Goal: Task Accomplishment & Management: Manage account settings

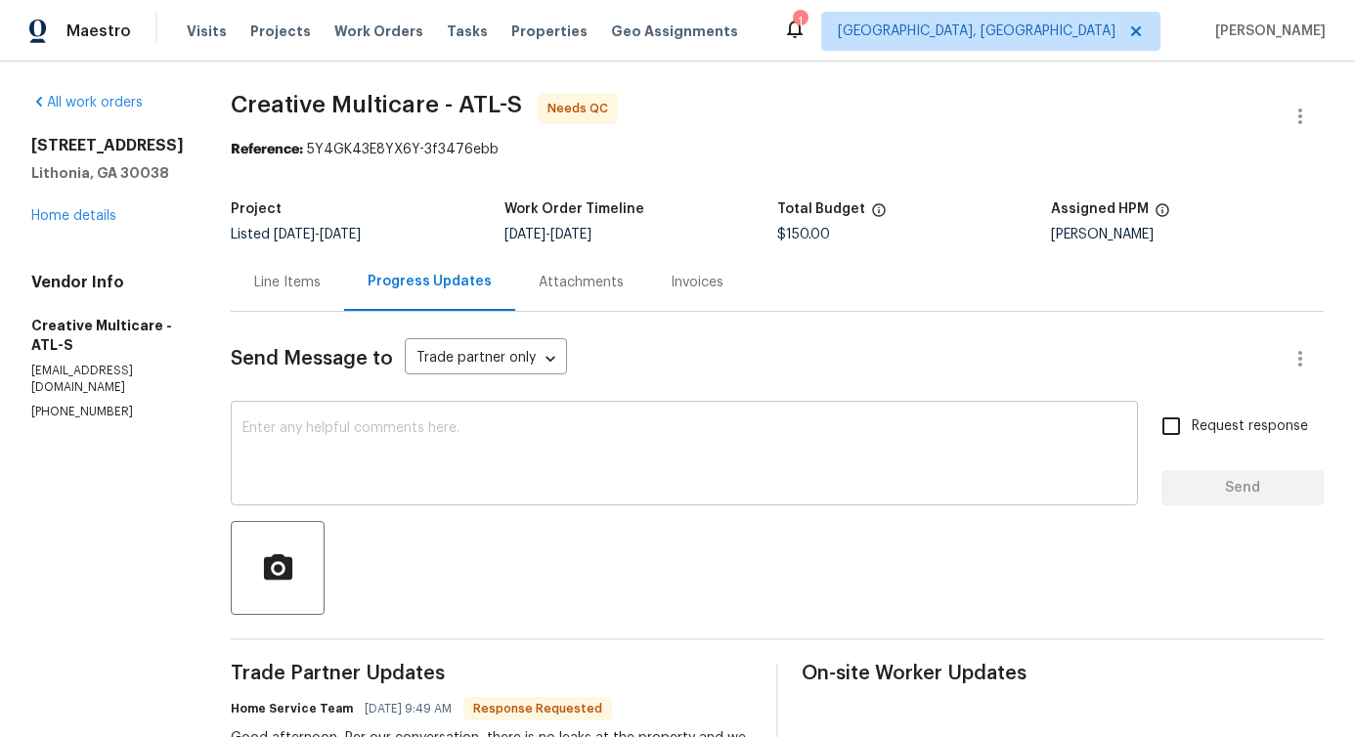
click at [544, 486] on textarea at bounding box center [684, 455] width 884 height 68
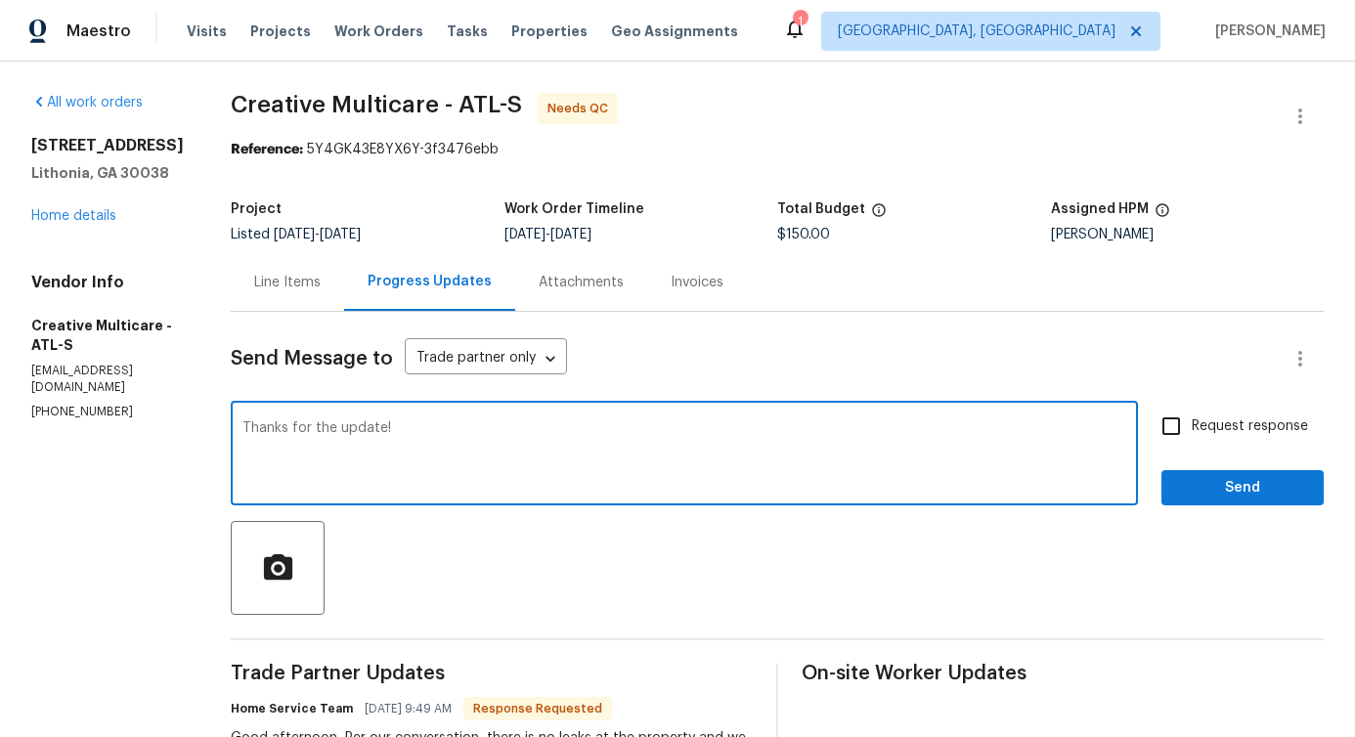
type textarea "Thanks for the update!"
click at [1238, 495] on span "Send" at bounding box center [1242, 488] width 131 height 24
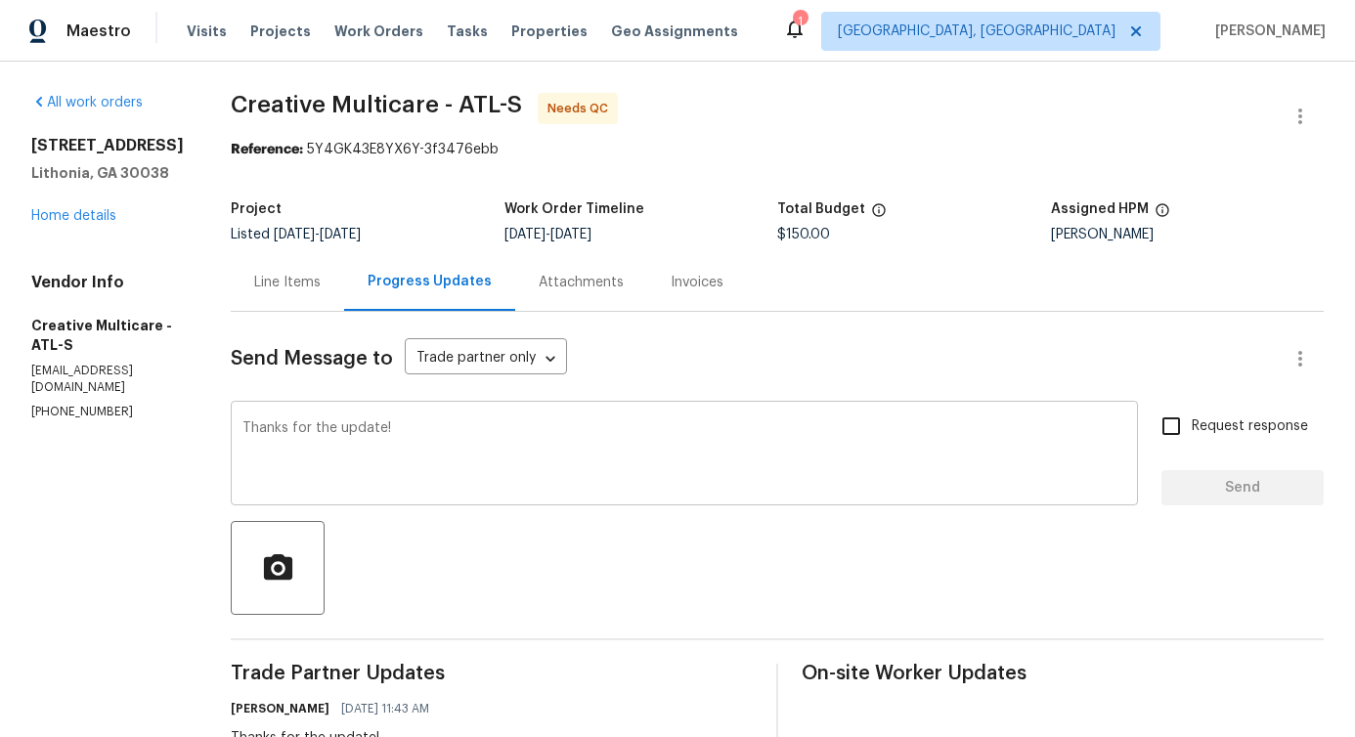
click at [448, 439] on textarea "Thanks for the update!" at bounding box center [684, 455] width 884 height 68
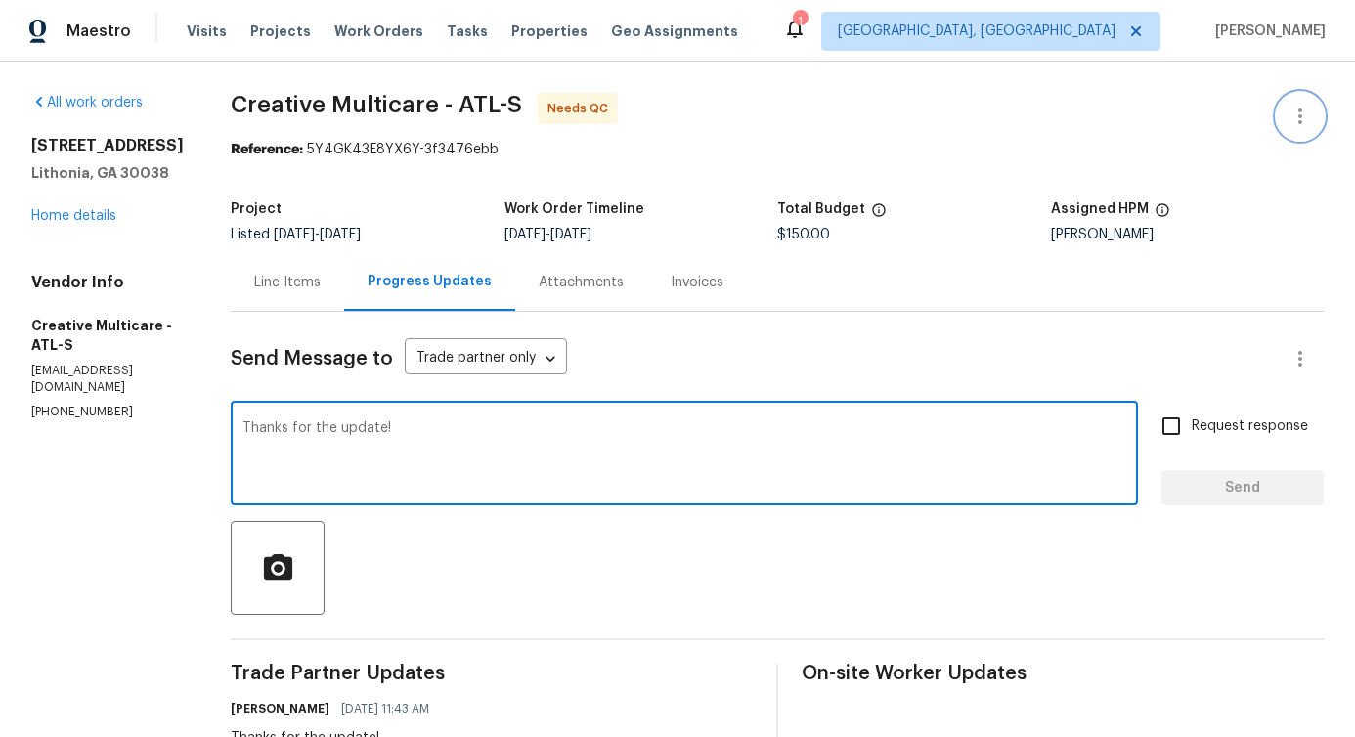
click at [1289, 117] on icon "button" at bounding box center [1300, 116] width 23 height 23
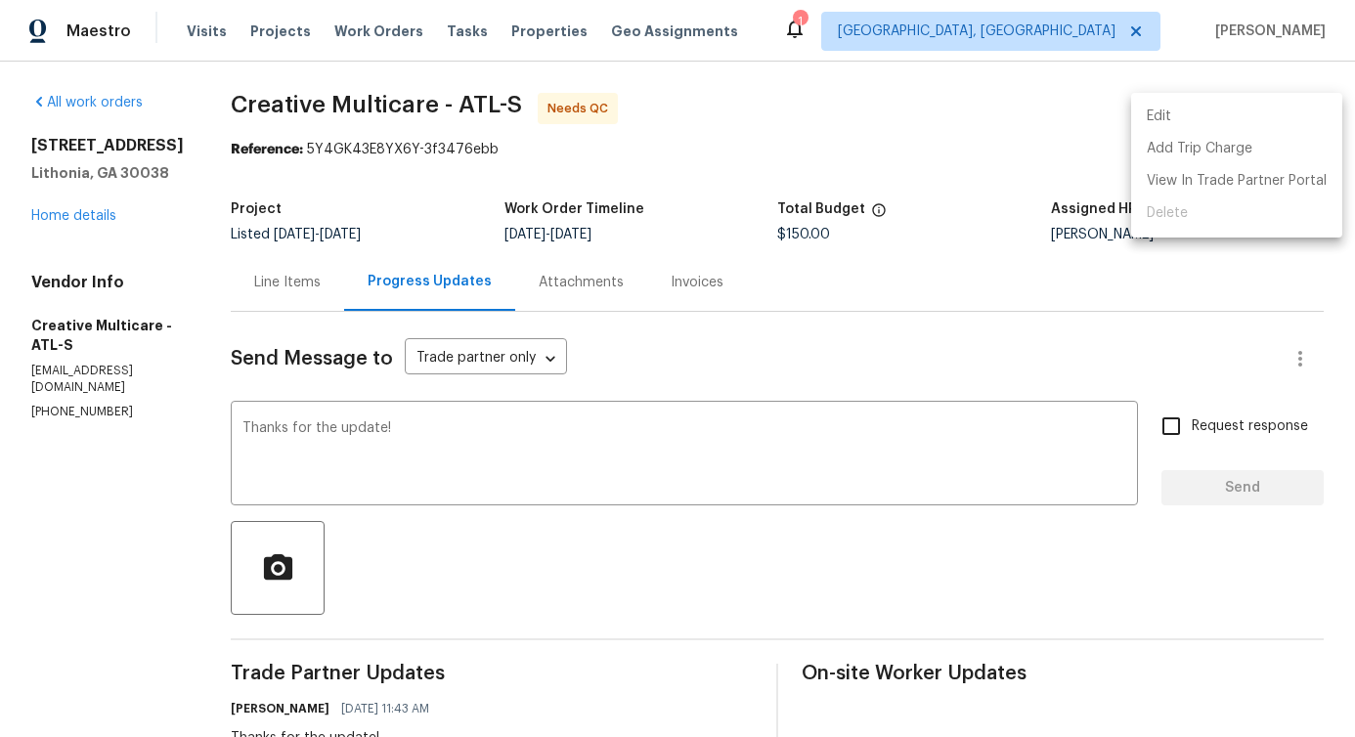
click at [1208, 109] on li "Edit" at bounding box center [1236, 117] width 211 height 32
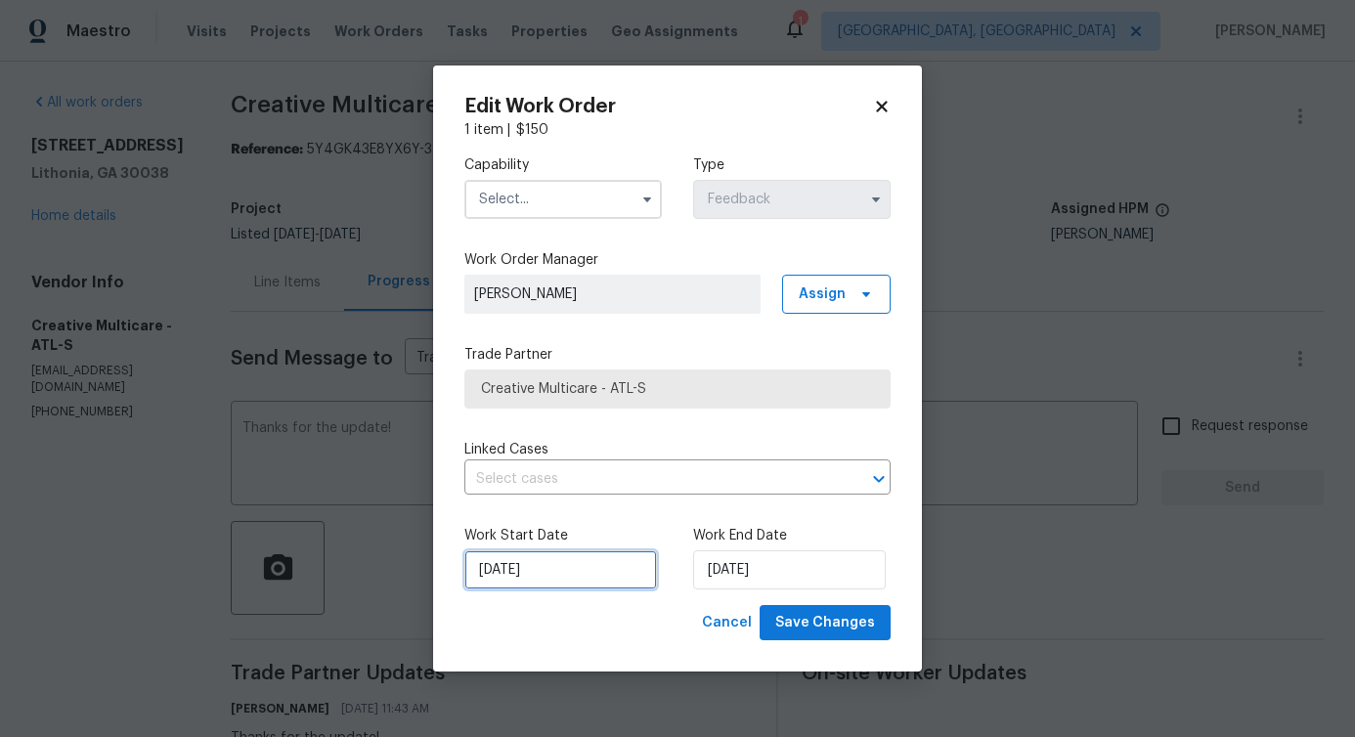
click at [535, 568] on input "8/5/2025" at bounding box center [560, 569] width 193 height 39
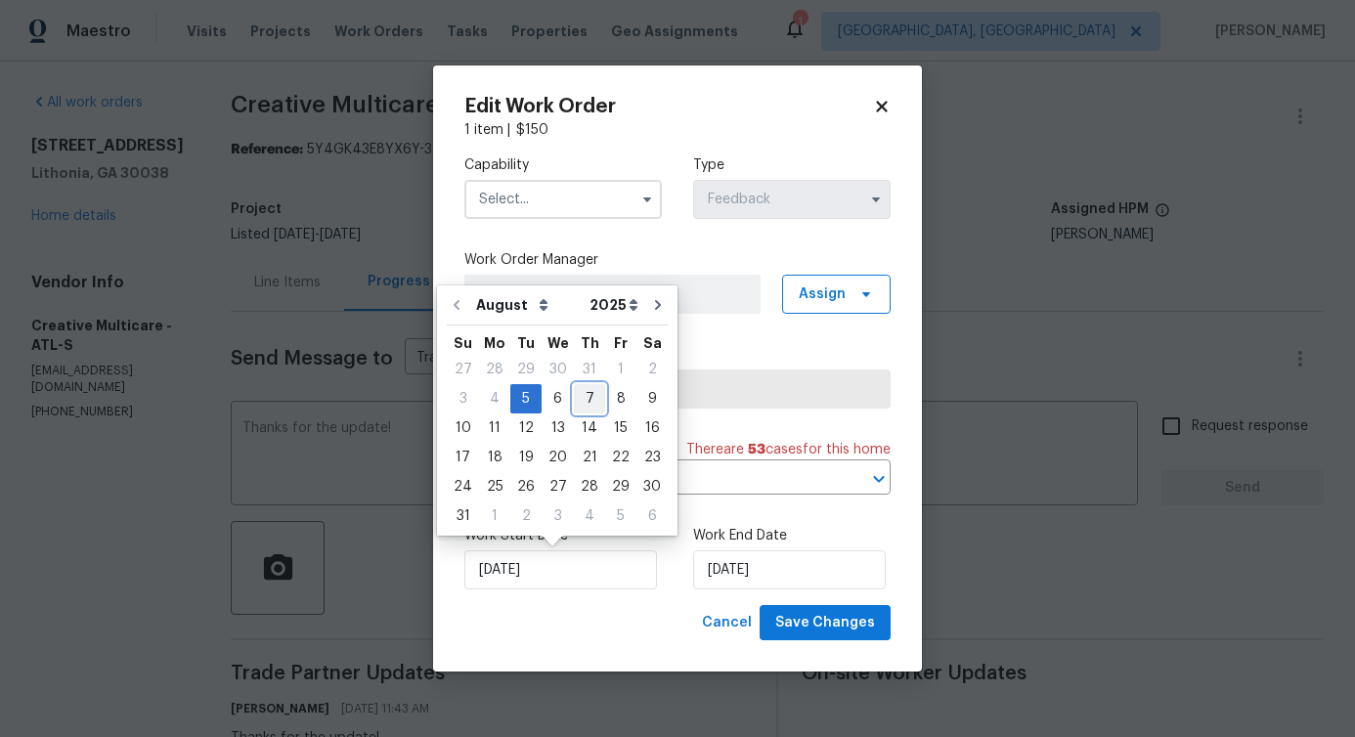
click at [579, 385] on div "7" at bounding box center [589, 398] width 31 height 27
type input "[DATE]"
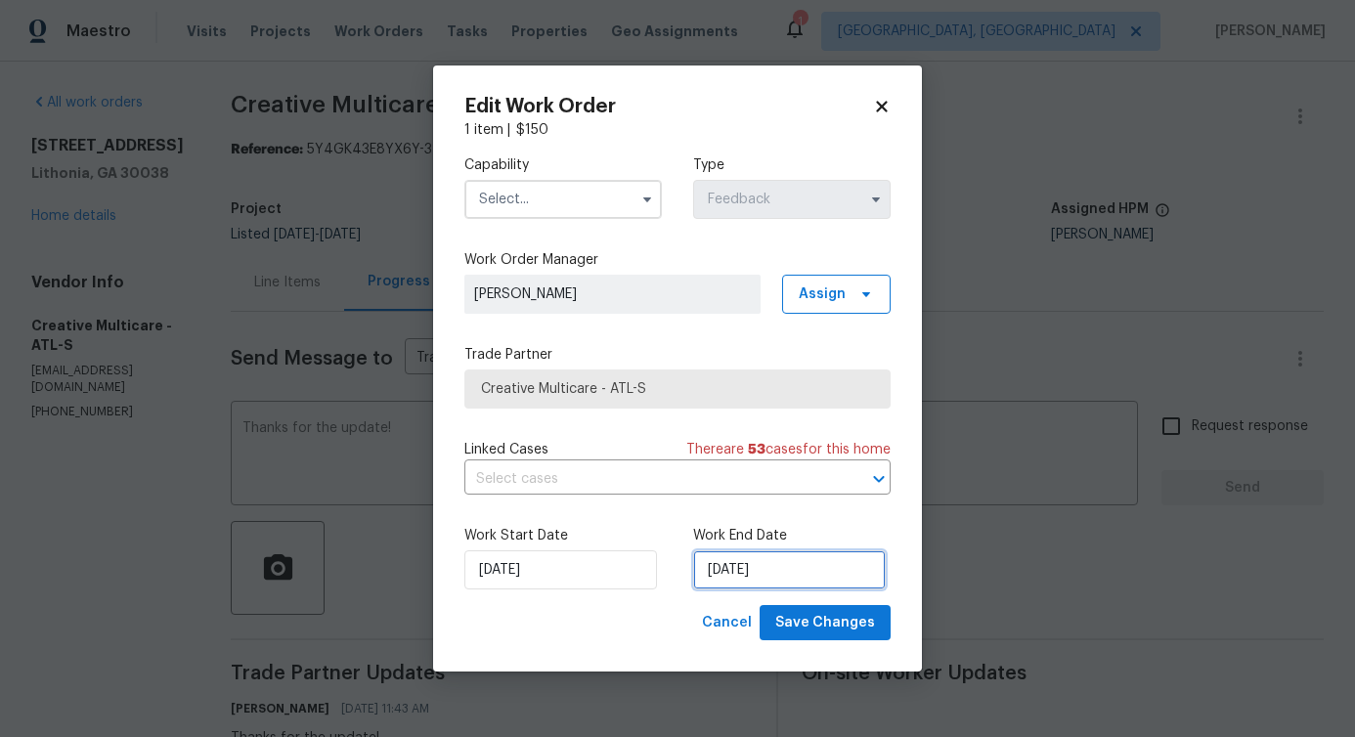
click at [734, 558] on input "[DATE]" at bounding box center [789, 569] width 193 height 39
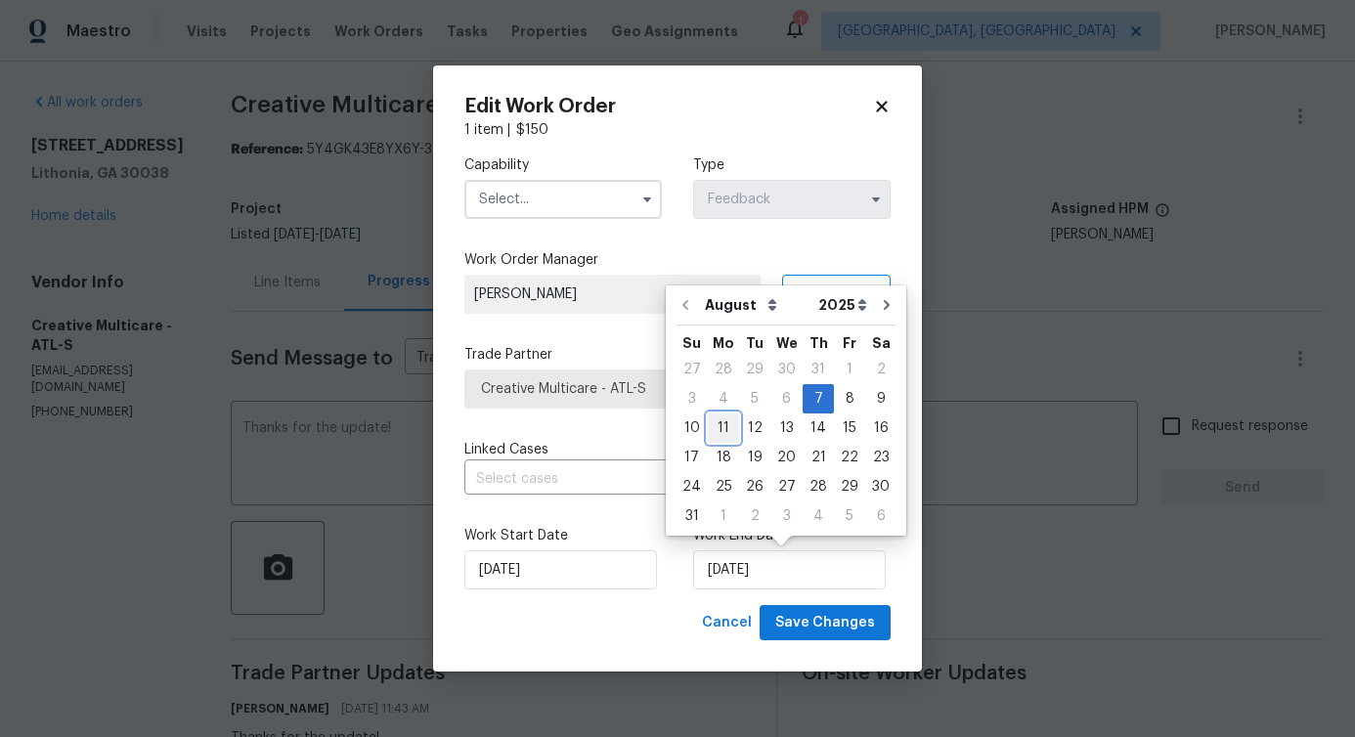
click at [717, 432] on div "11" at bounding box center [723, 428] width 31 height 27
type input "[DATE]"
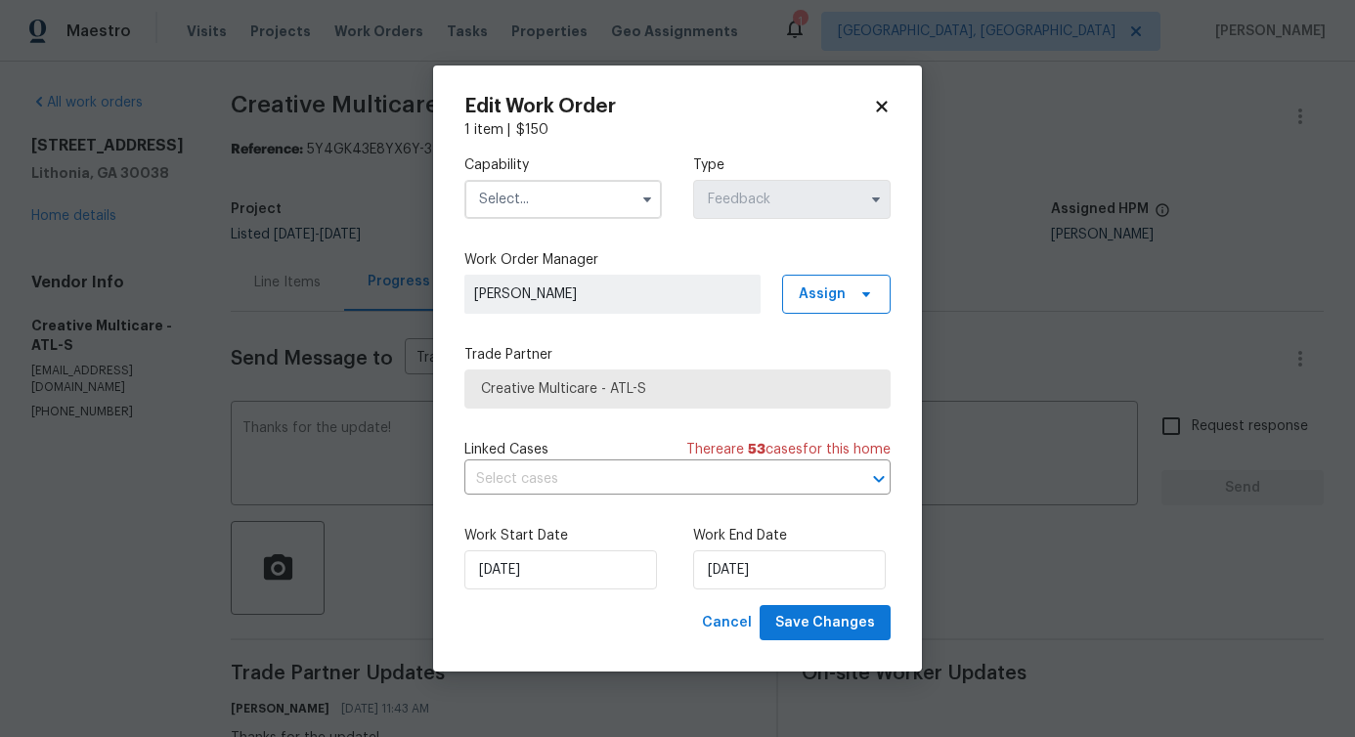
click at [592, 200] on input "text" at bounding box center [562, 199] width 197 height 39
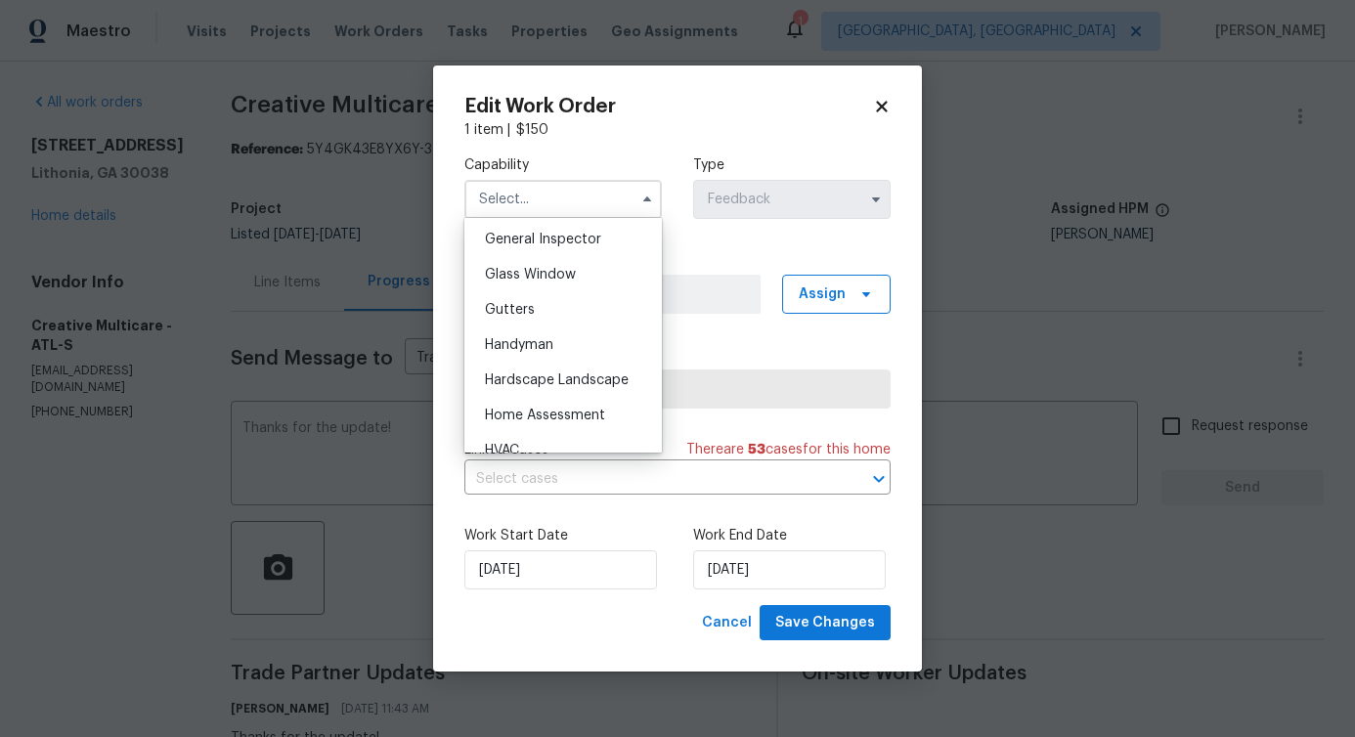
scroll to position [994, 0]
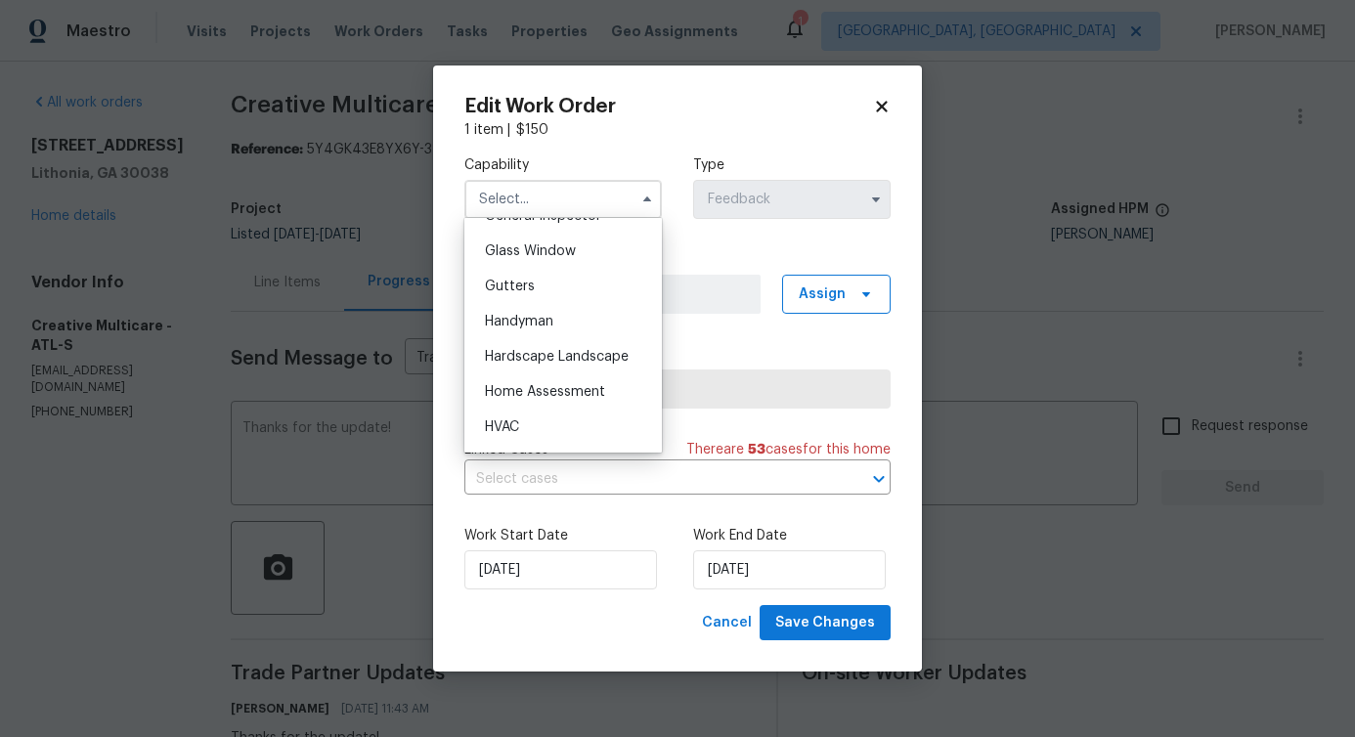
click at [581, 339] on div "Handyman" at bounding box center [563, 321] width 188 height 35
type input "Handyman"
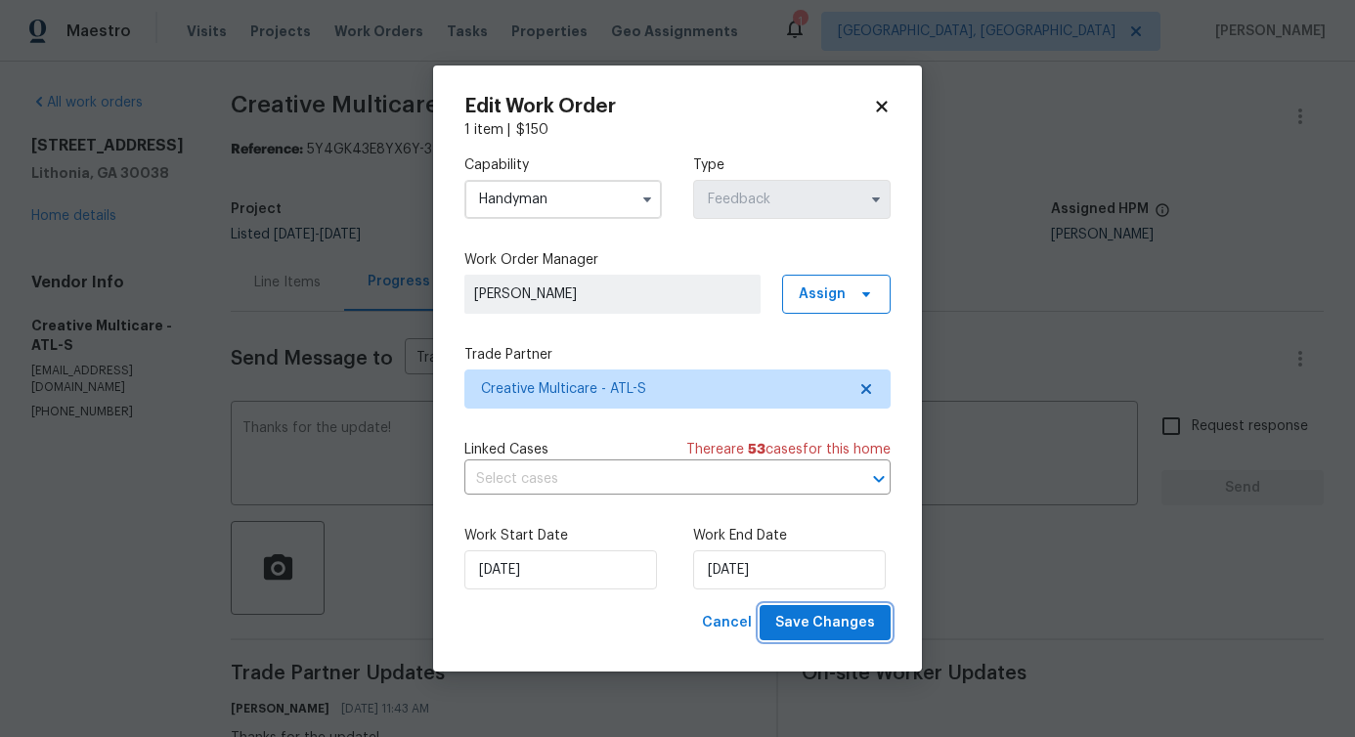
click at [793, 631] on span "Save Changes" at bounding box center [825, 623] width 100 height 24
click at [249, 548] on body "Maestro Visits Projects Work Orders Tasks Properties Geo Assignments 1 Albuquer…" at bounding box center [677, 368] width 1355 height 737
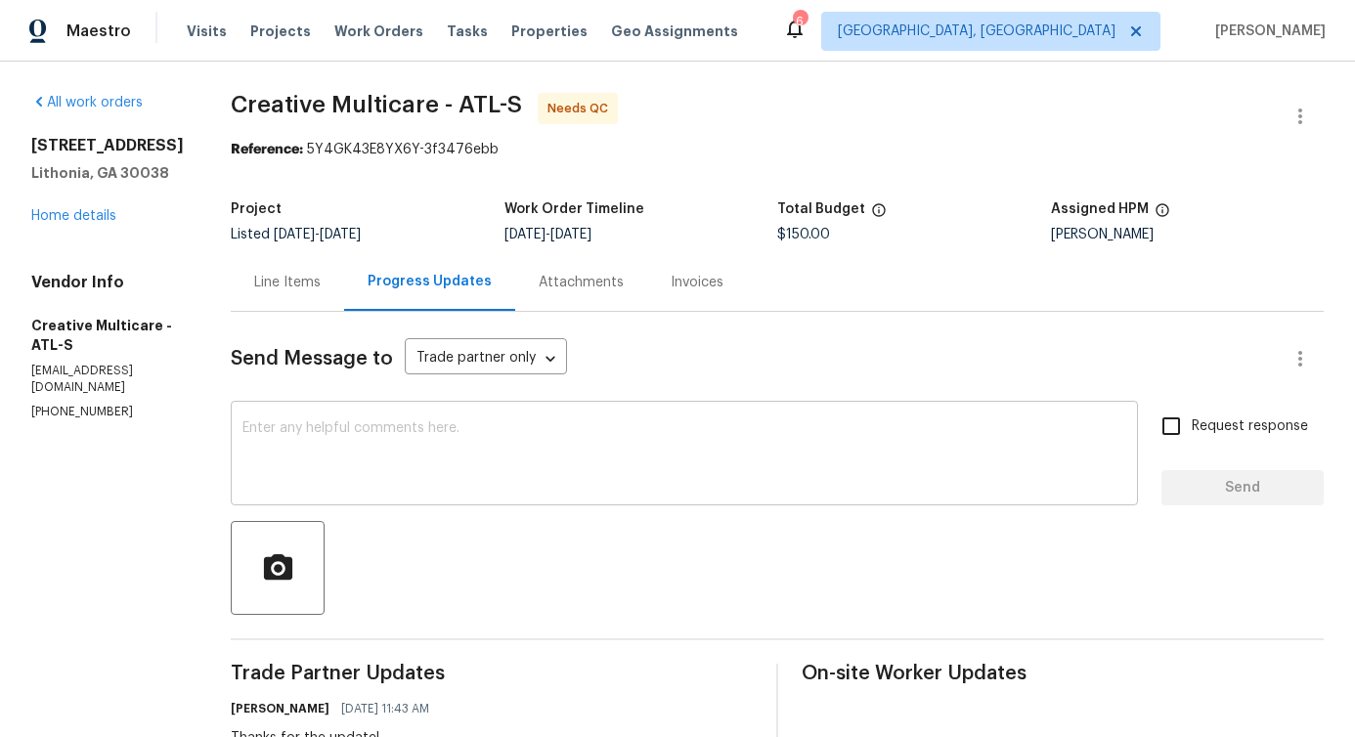
click at [759, 451] on textarea at bounding box center [684, 455] width 884 height 68
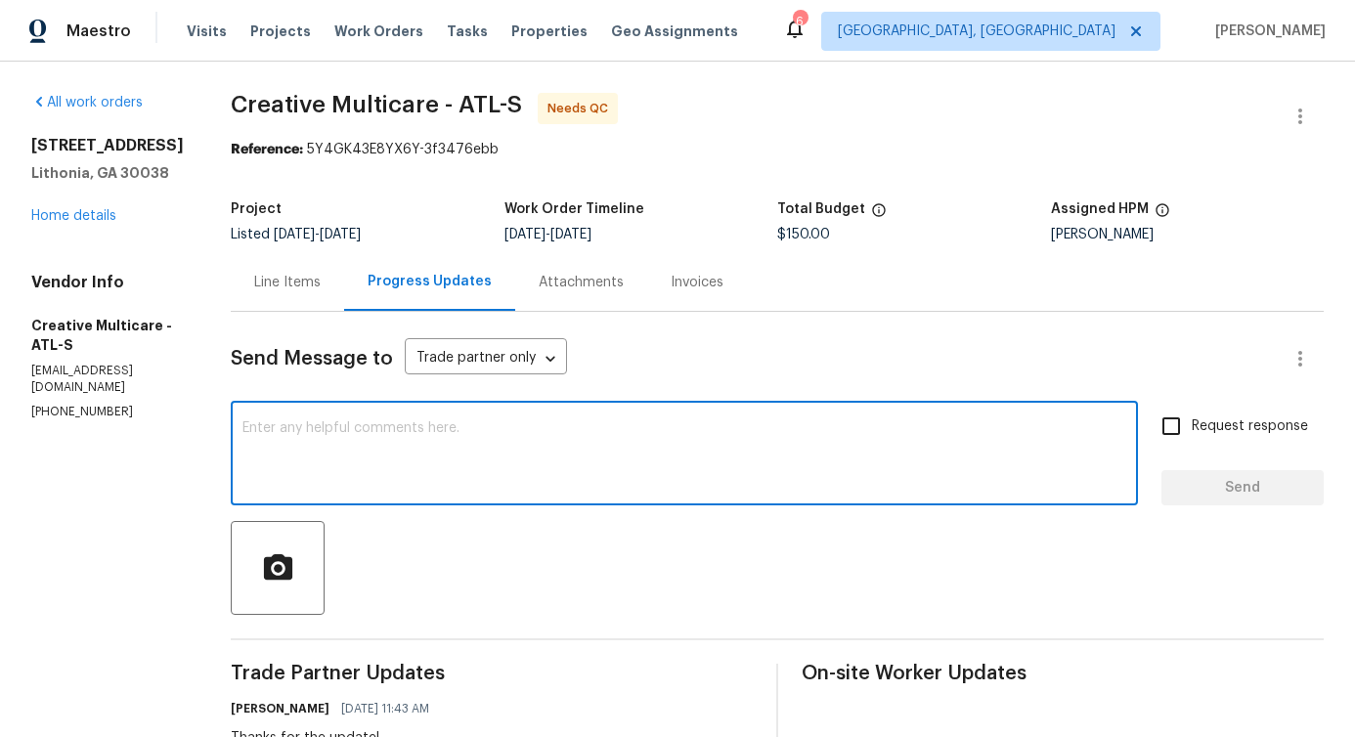
click at [344, 292] on div "Line Items" at bounding box center [287, 282] width 113 height 58
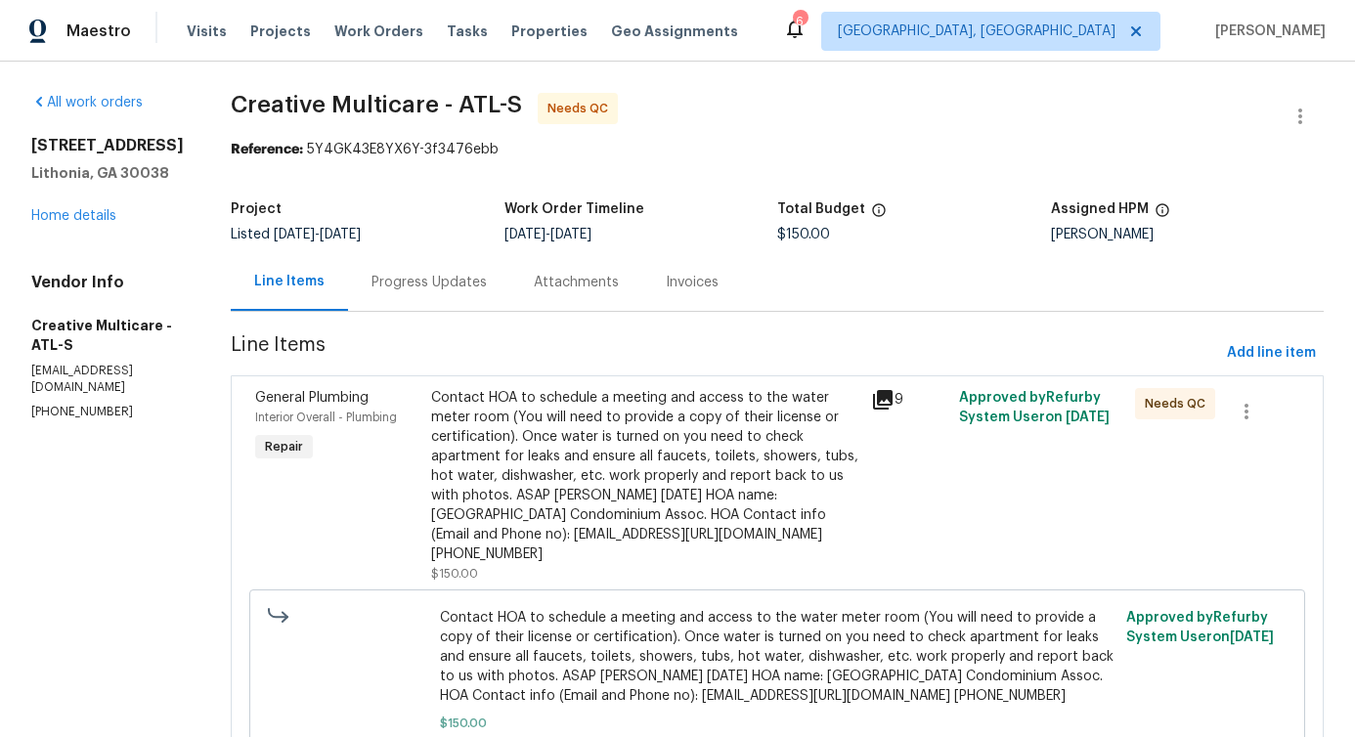
click at [669, 415] on div "Contact HOA to schedule a meeting and access to the water meter room (You will …" at bounding box center [645, 476] width 428 height 176
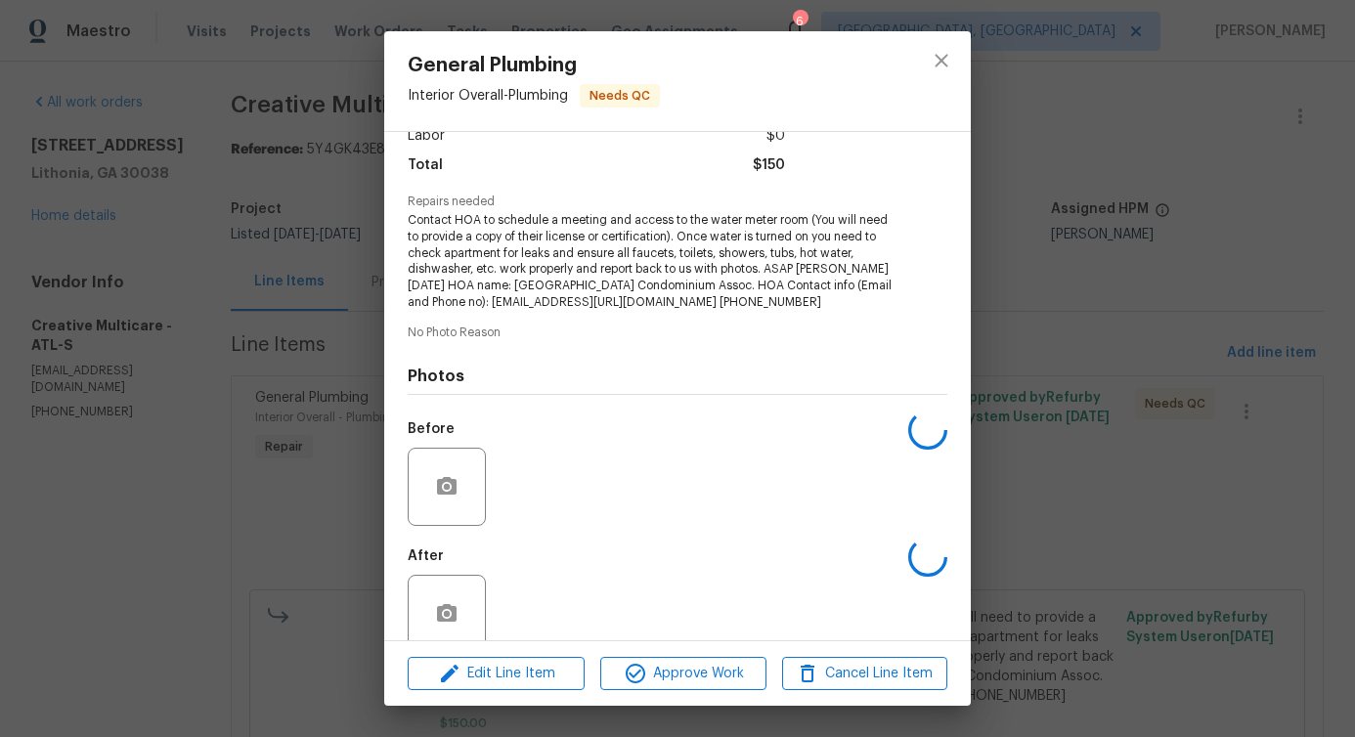
scroll to position [179, 0]
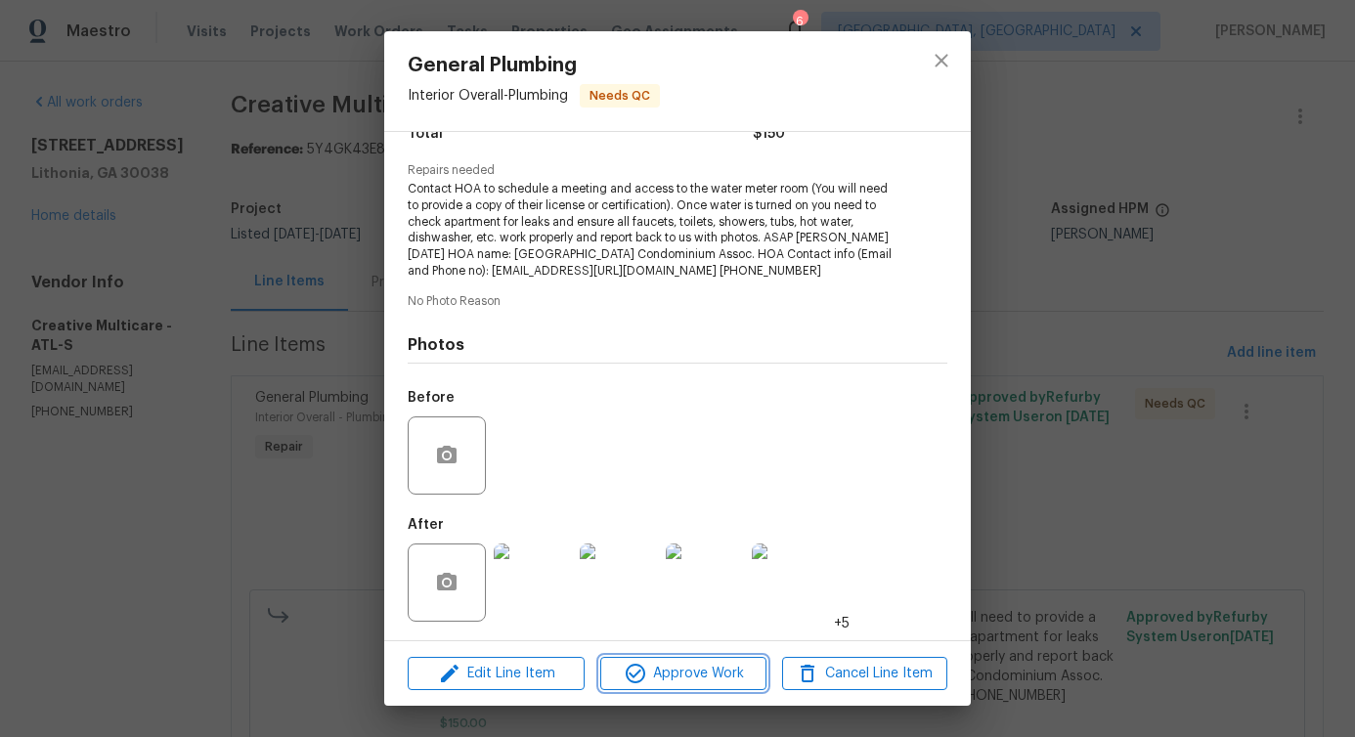
click at [713, 679] on span "Approve Work" at bounding box center [682, 674] width 153 height 24
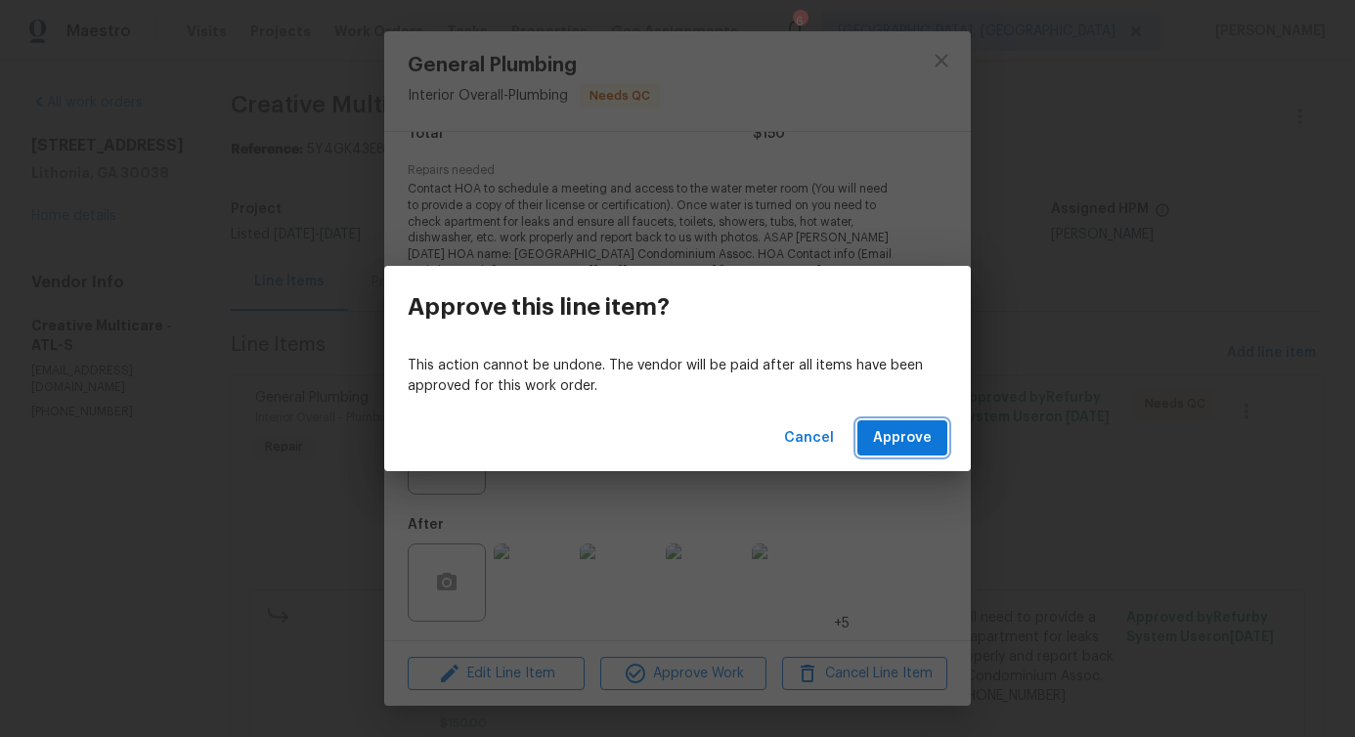
click at [906, 434] on span "Approve" at bounding box center [902, 438] width 59 height 24
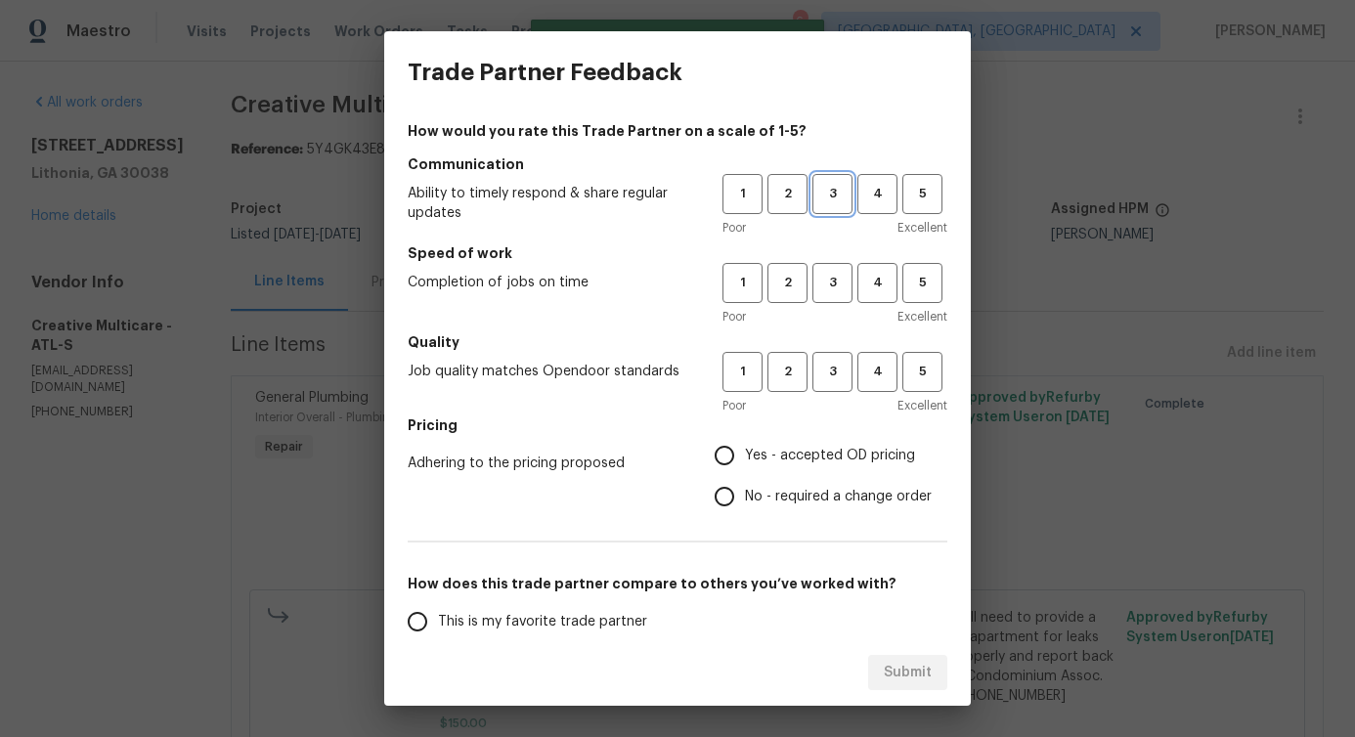
click at [814, 193] on span "3" at bounding box center [832, 194] width 36 height 22
click at [820, 279] on span "3" at bounding box center [832, 283] width 36 height 22
click at [820, 388] on button "3" at bounding box center [832, 372] width 40 height 40
click at [772, 503] on span "No - required a change order" at bounding box center [838, 497] width 187 height 21
click at [745, 503] on input "No - required a change order" at bounding box center [724, 496] width 41 height 41
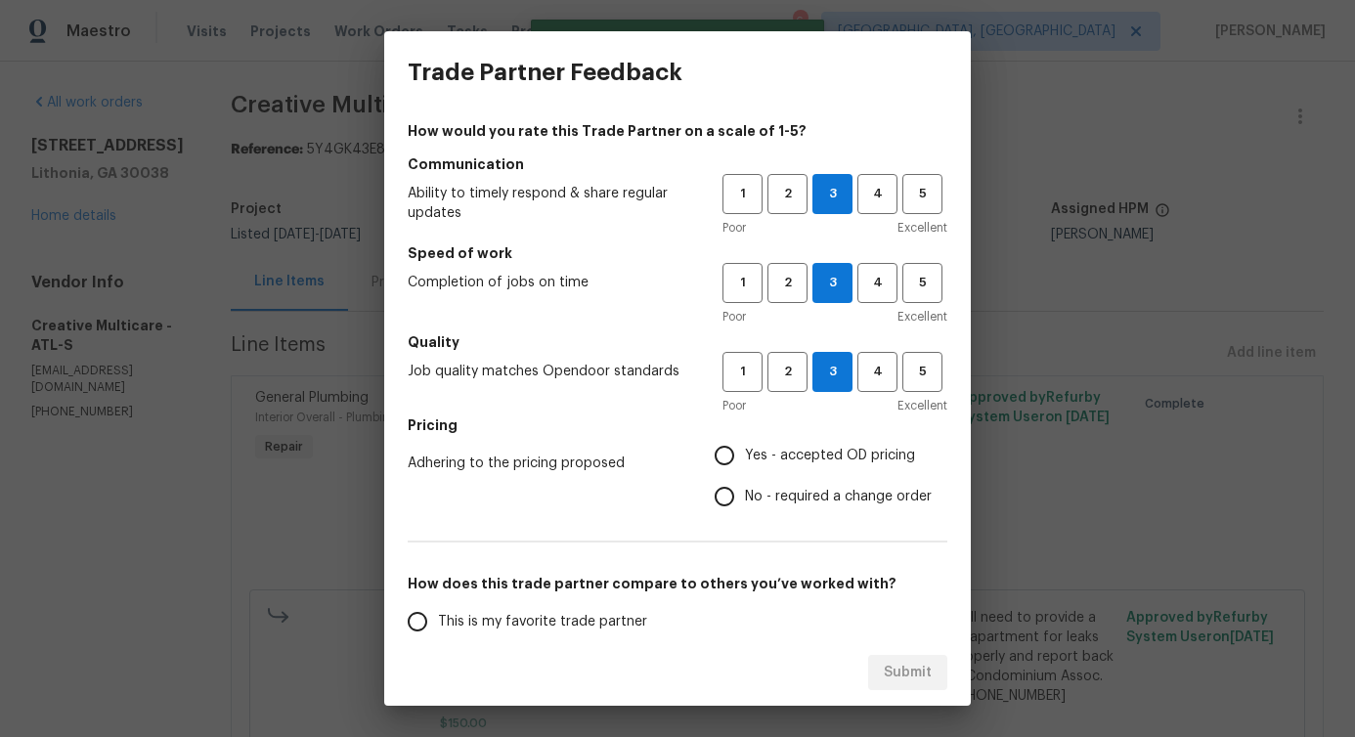
radio input "true"
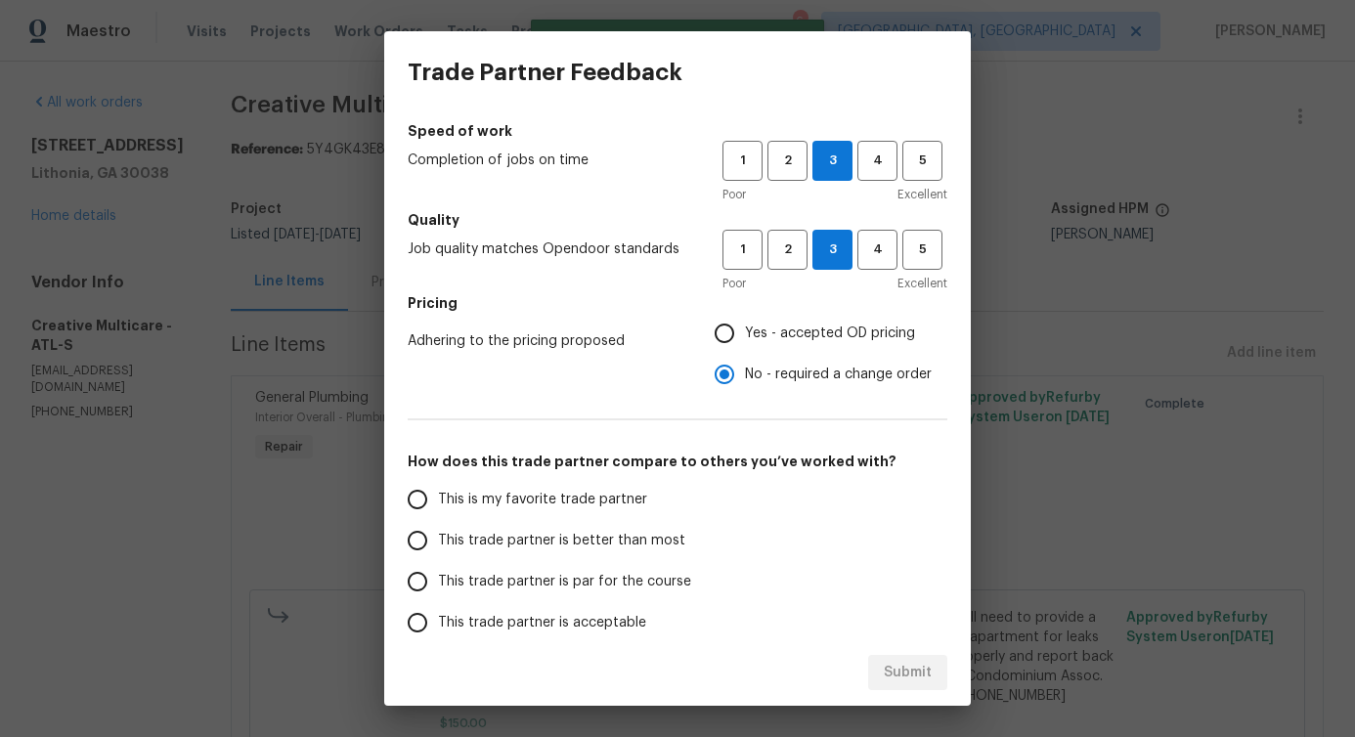
scroll to position [235, 0]
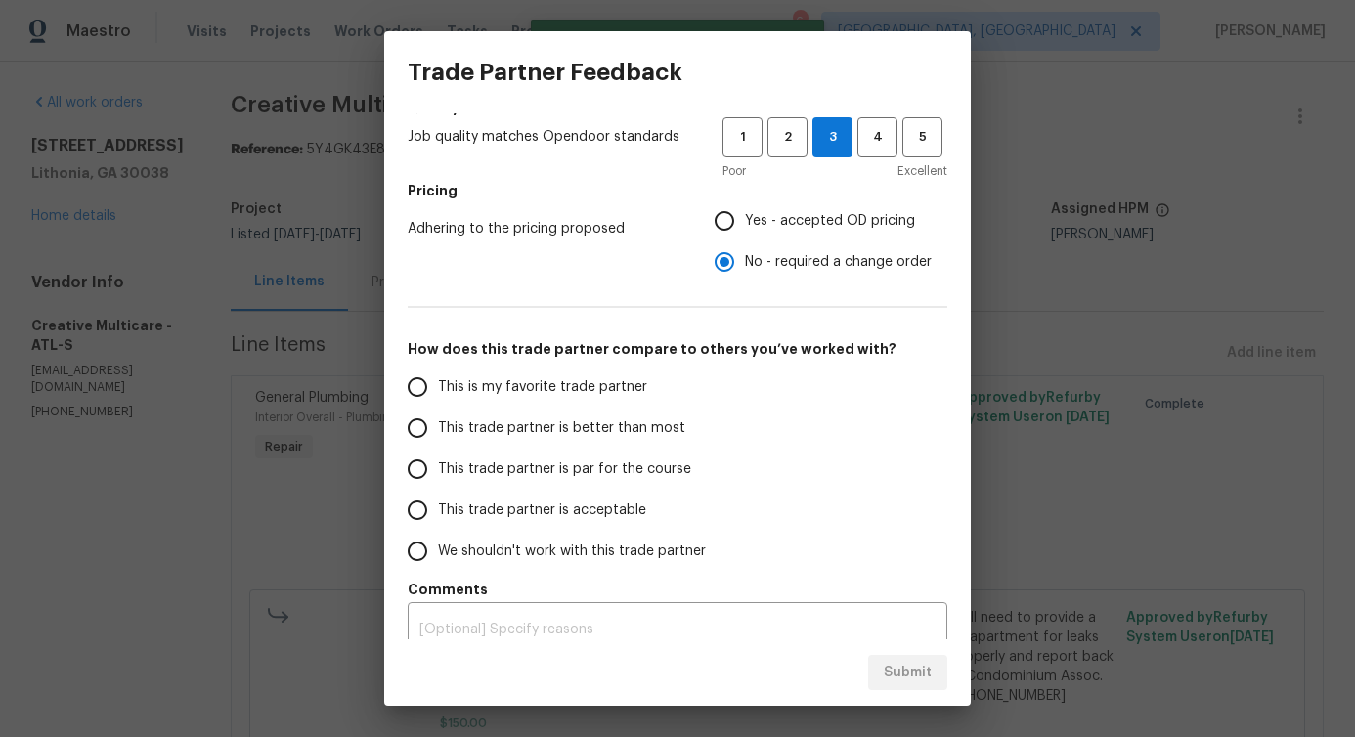
click at [652, 443] on label "This trade partner is better than most" at bounding box center [551, 428] width 309 height 41
click at [438, 443] on input "This trade partner is better than most" at bounding box center [417, 428] width 41 height 41
click at [924, 694] on div "Submit" at bounding box center [677, 672] width 587 height 67
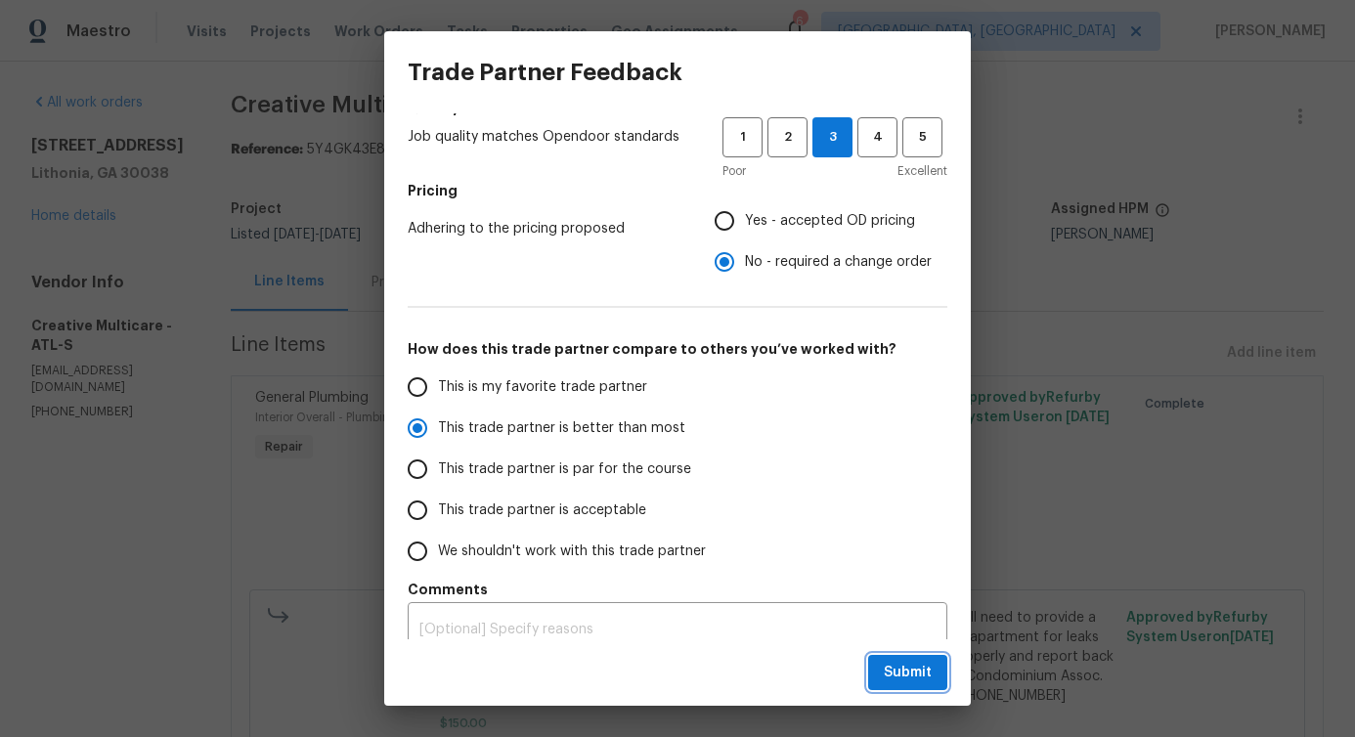
click at [920, 666] on span "Submit" at bounding box center [908, 673] width 48 height 24
radio input "true"
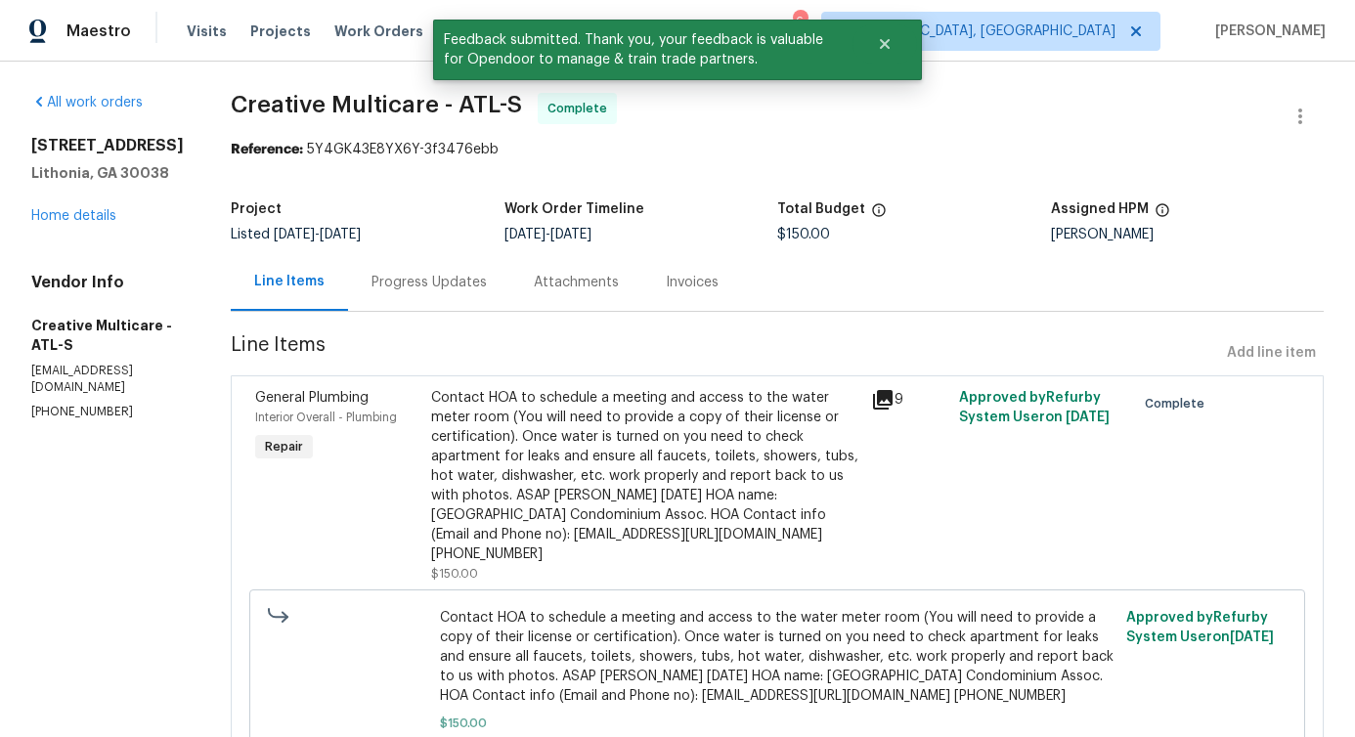
click at [487, 283] on div "Progress Updates" at bounding box center [429, 283] width 115 height 20
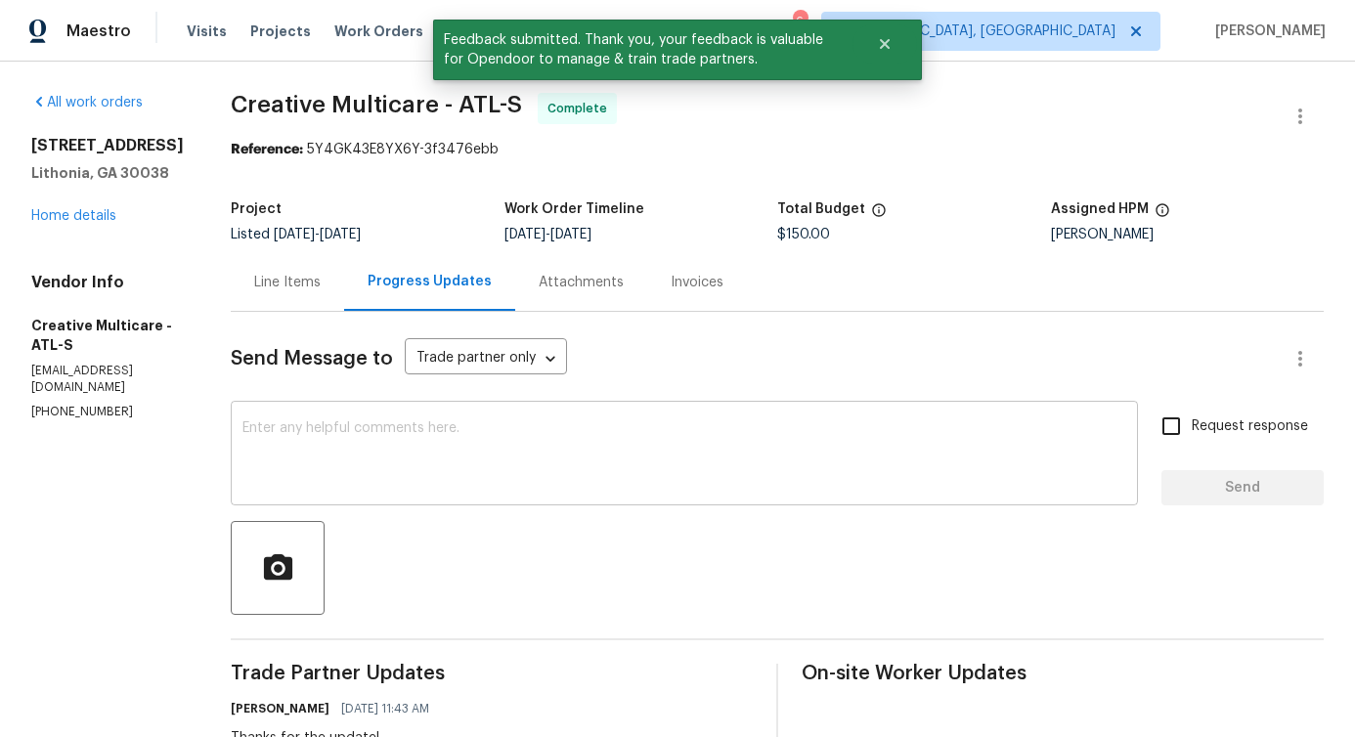
click at [543, 468] on textarea at bounding box center [684, 455] width 884 height 68
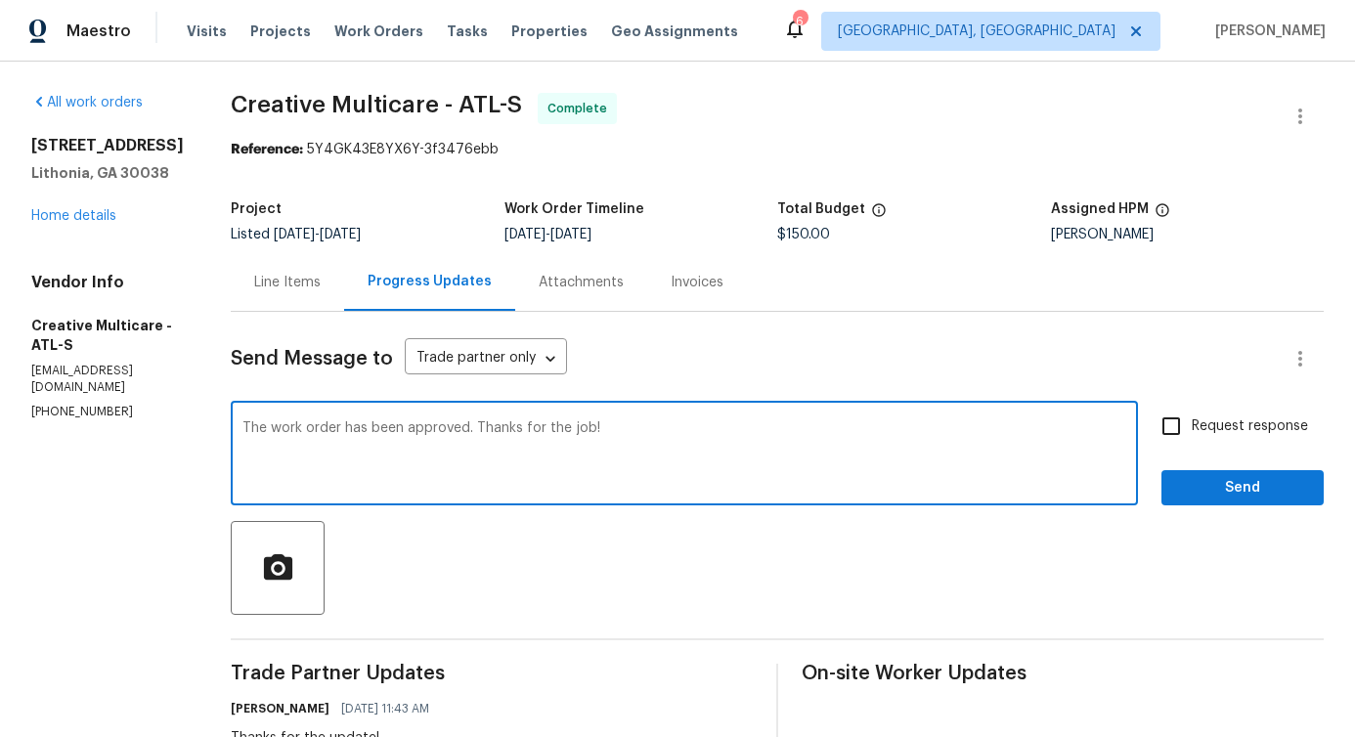
type textarea "The work order has been approved. Thanks for the job!"
click at [1230, 480] on span "Send" at bounding box center [1242, 488] width 131 height 24
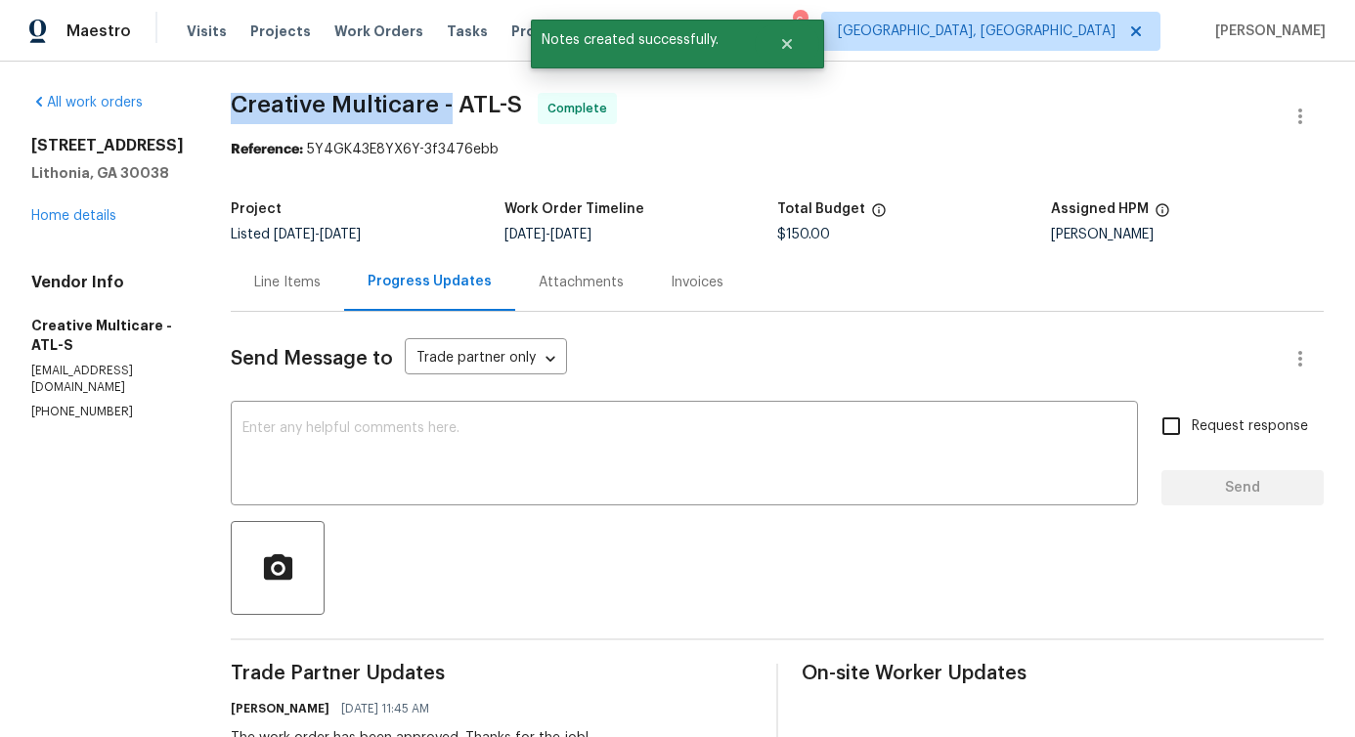
drag, startPoint x: 271, startPoint y: 103, endPoint x: 504, endPoint y: 103, distance: 232.7
copy span "Creative Multicare -"
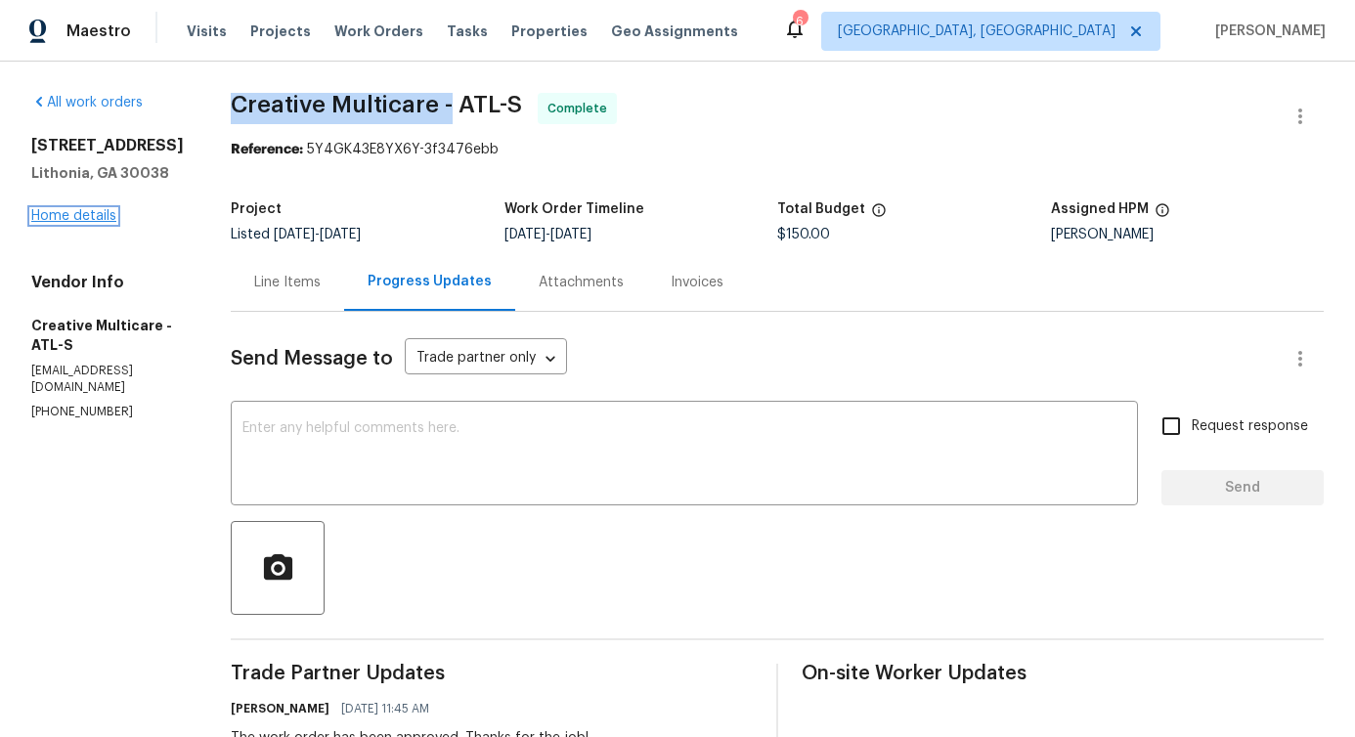
click at [97, 215] on link "Home details" at bounding box center [73, 216] width 85 height 14
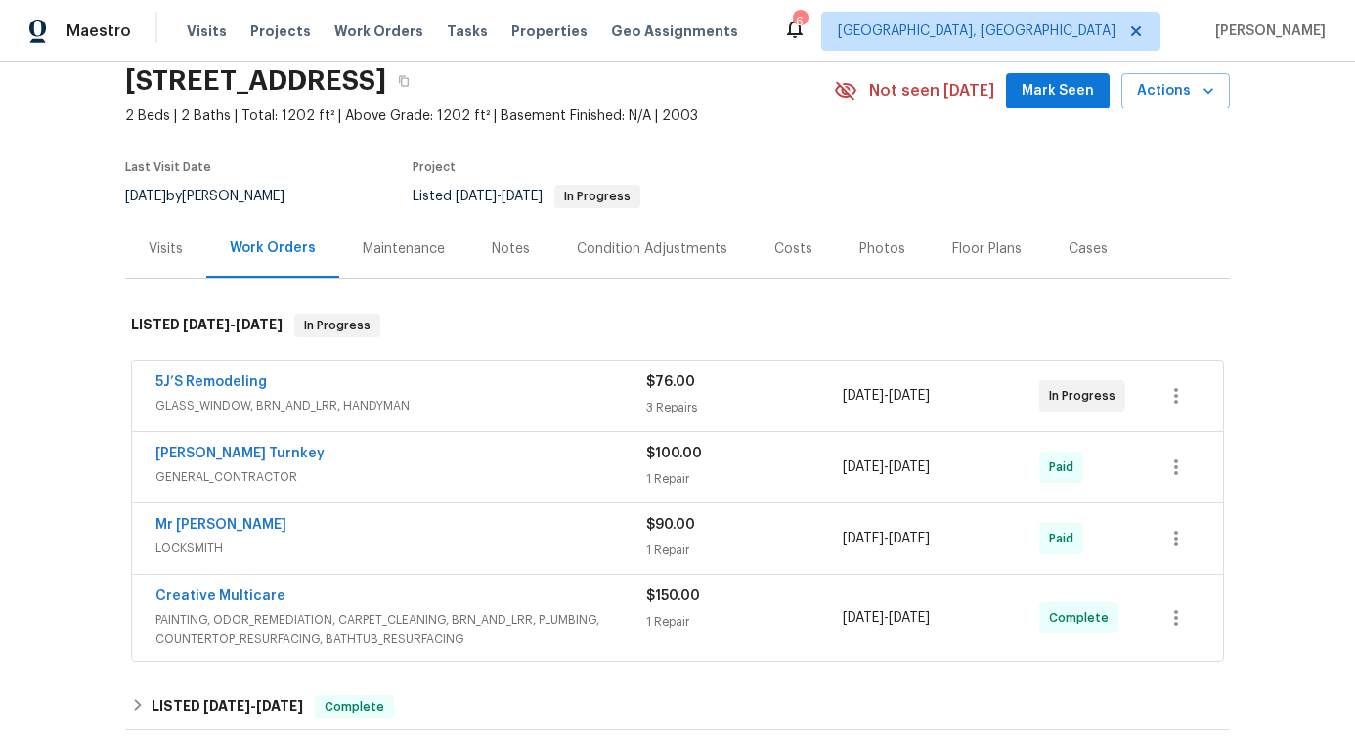
scroll to position [87, 0]
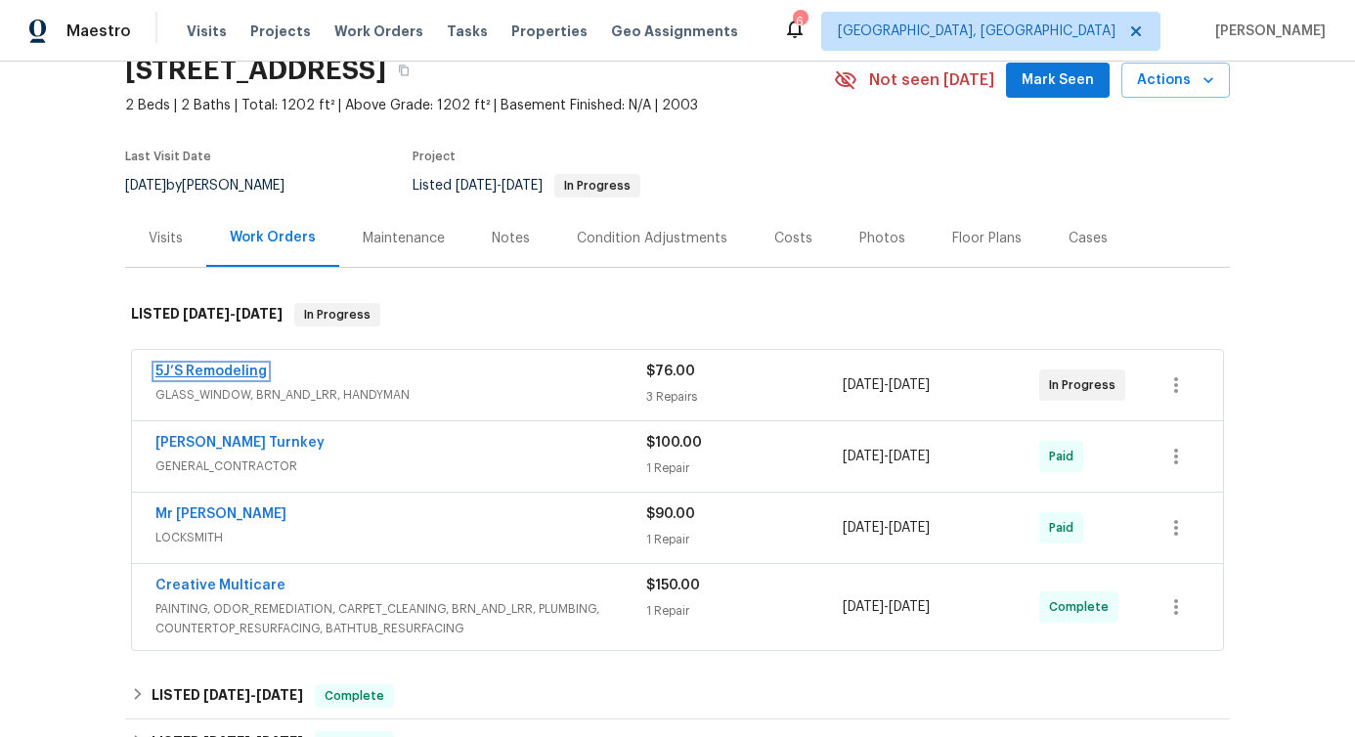
click at [212, 367] on link "5J’S Remodeling" at bounding box center [210, 372] width 111 height 14
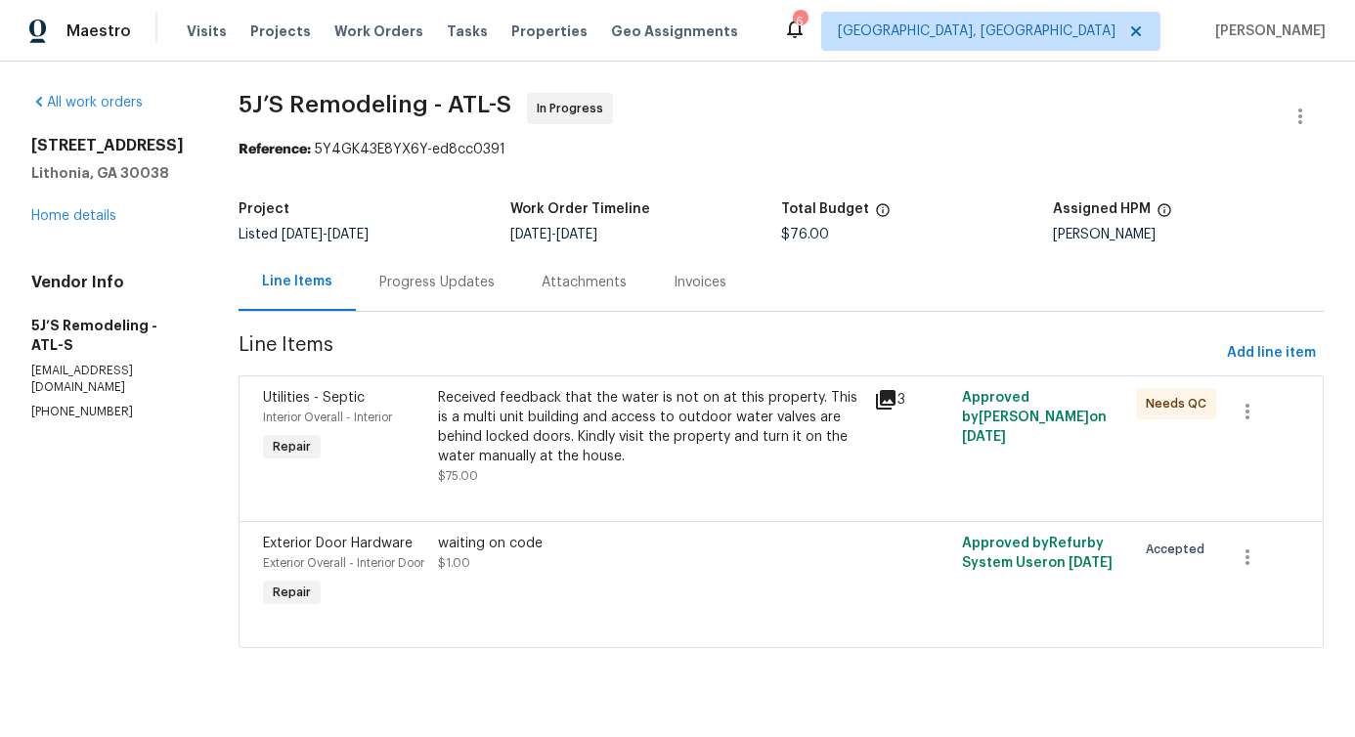
click at [400, 296] on div "Progress Updates" at bounding box center [437, 282] width 162 height 58
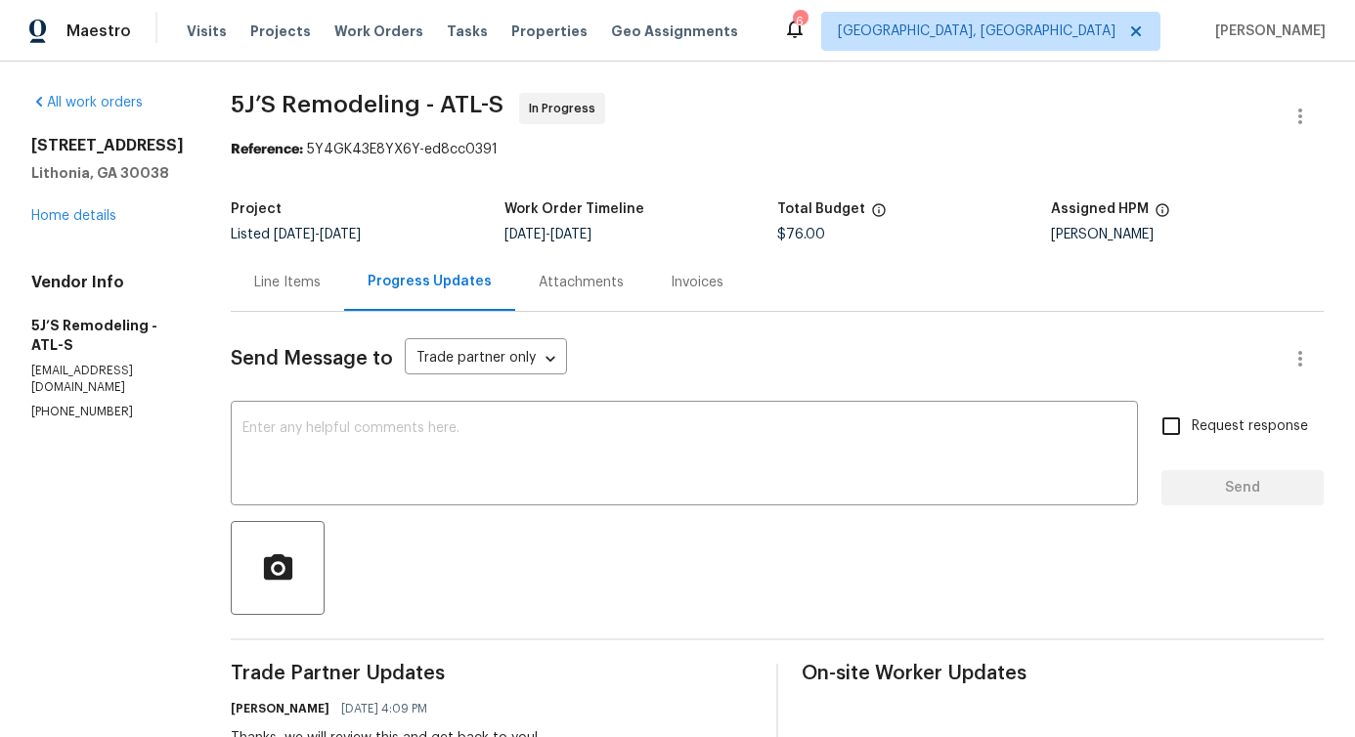
click at [278, 289] on div "Line Items" at bounding box center [287, 283] width 66 height 20
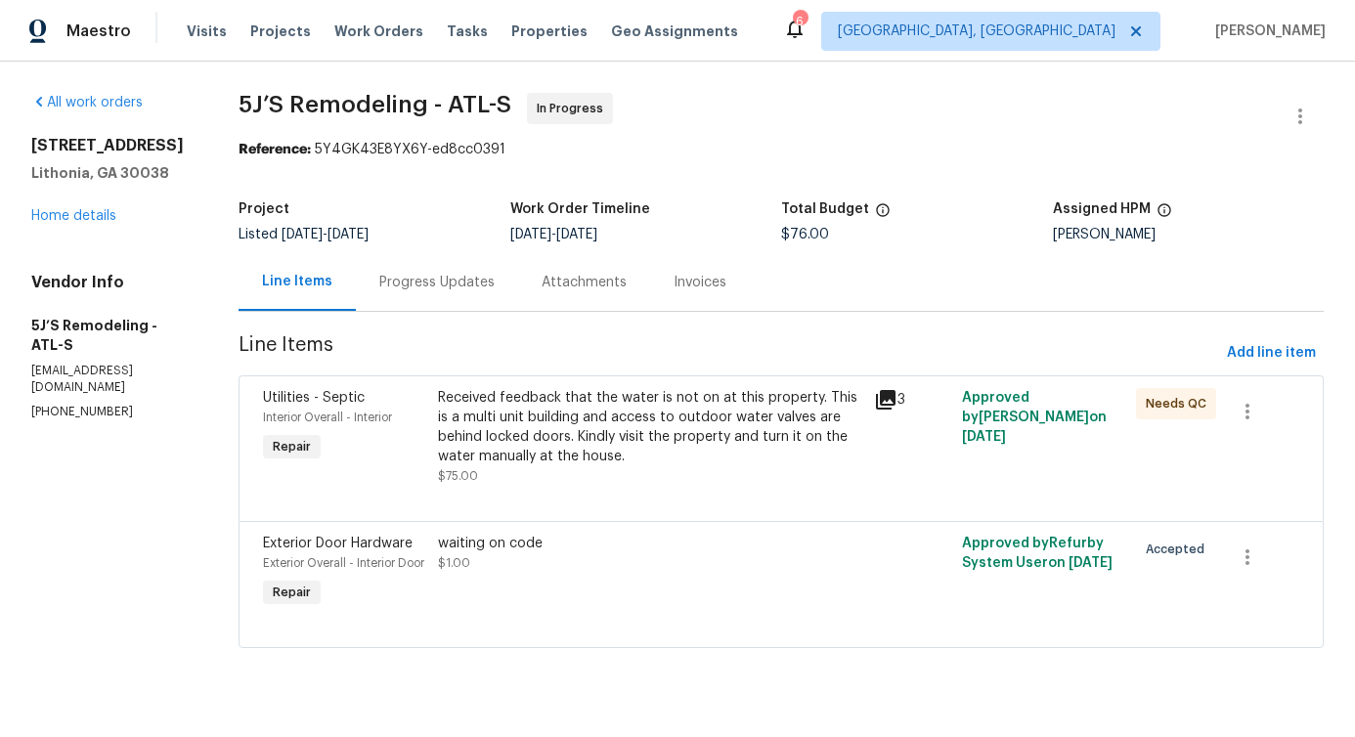
scroll to position [1, 0]
click at [1241, 550] on icon "button" at bounding box center [1247, 557] width 23 height 23
click at [1248, 558] on li "Cancel" at bounding box center [1247, 557] width 75 height 32
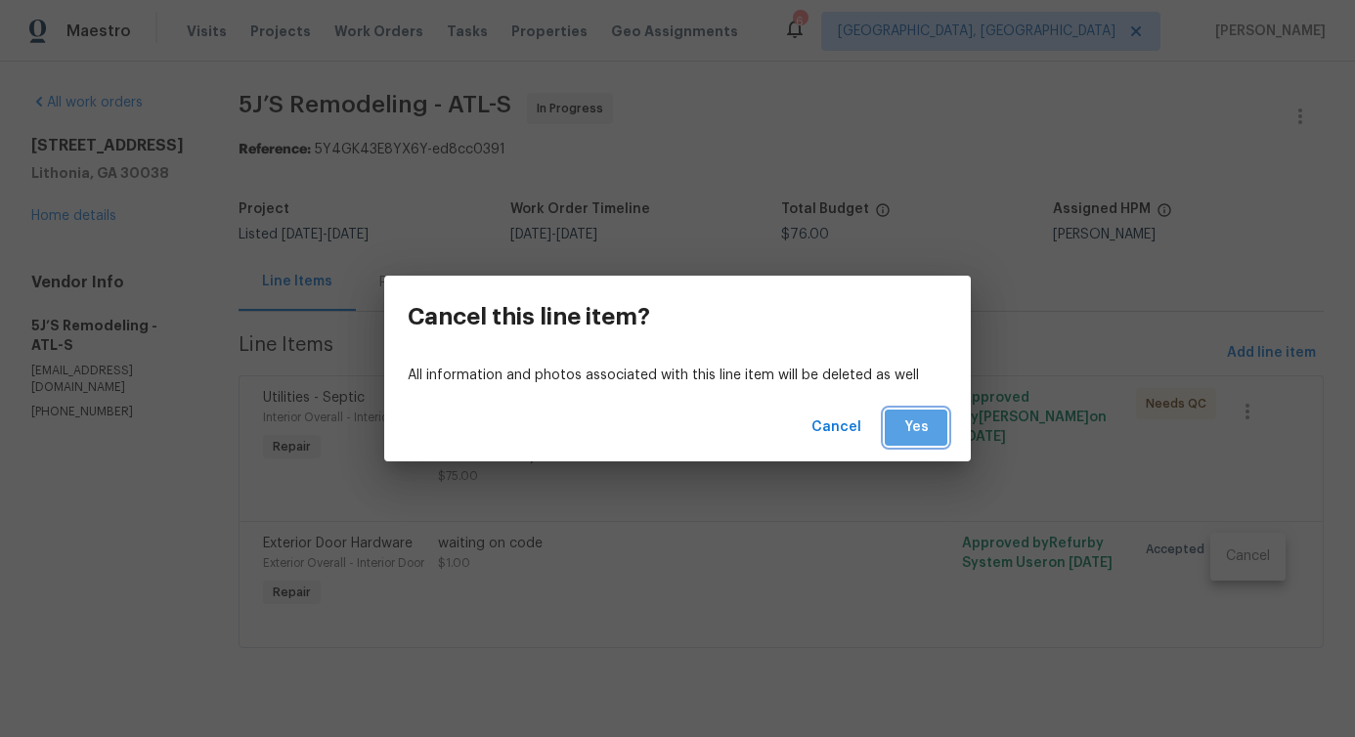
click at [934, 420] on button "Yes" at bounding box center [916, 428] width 63 height 36
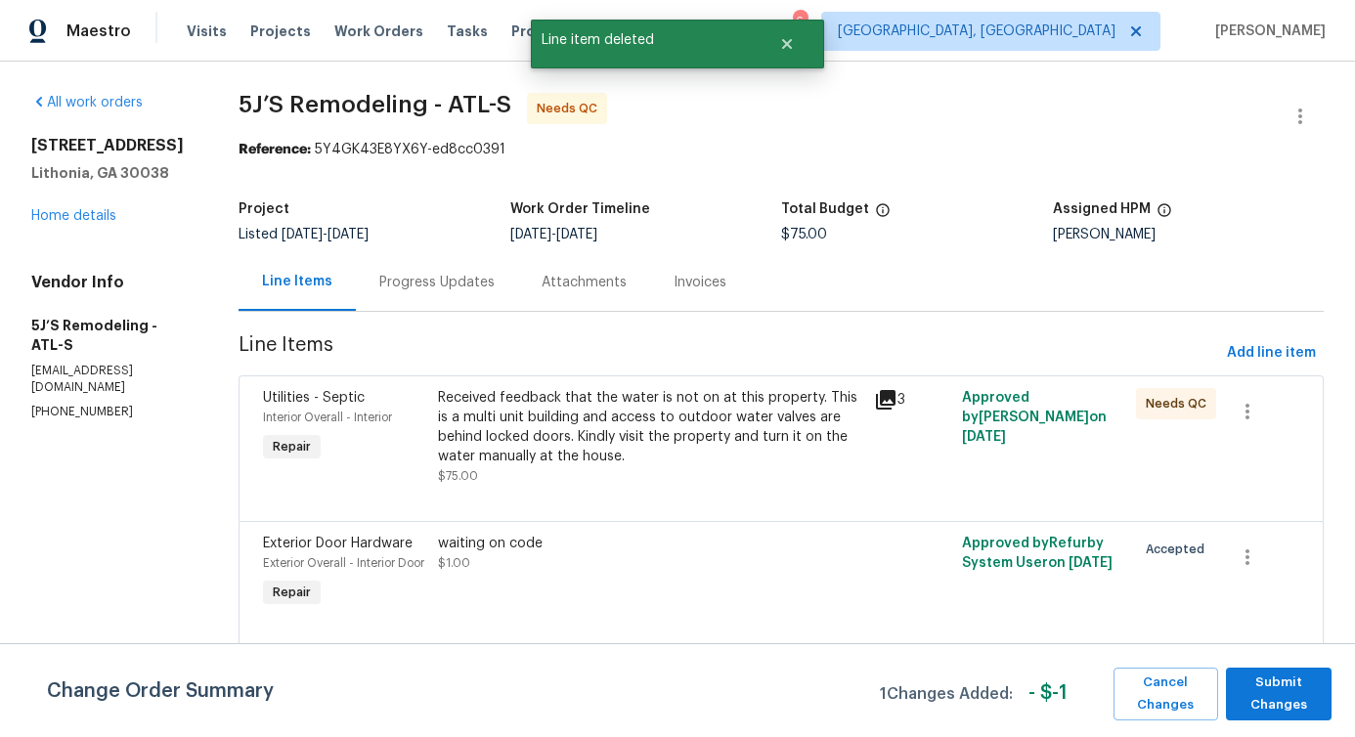
scroll to position [0, 0]
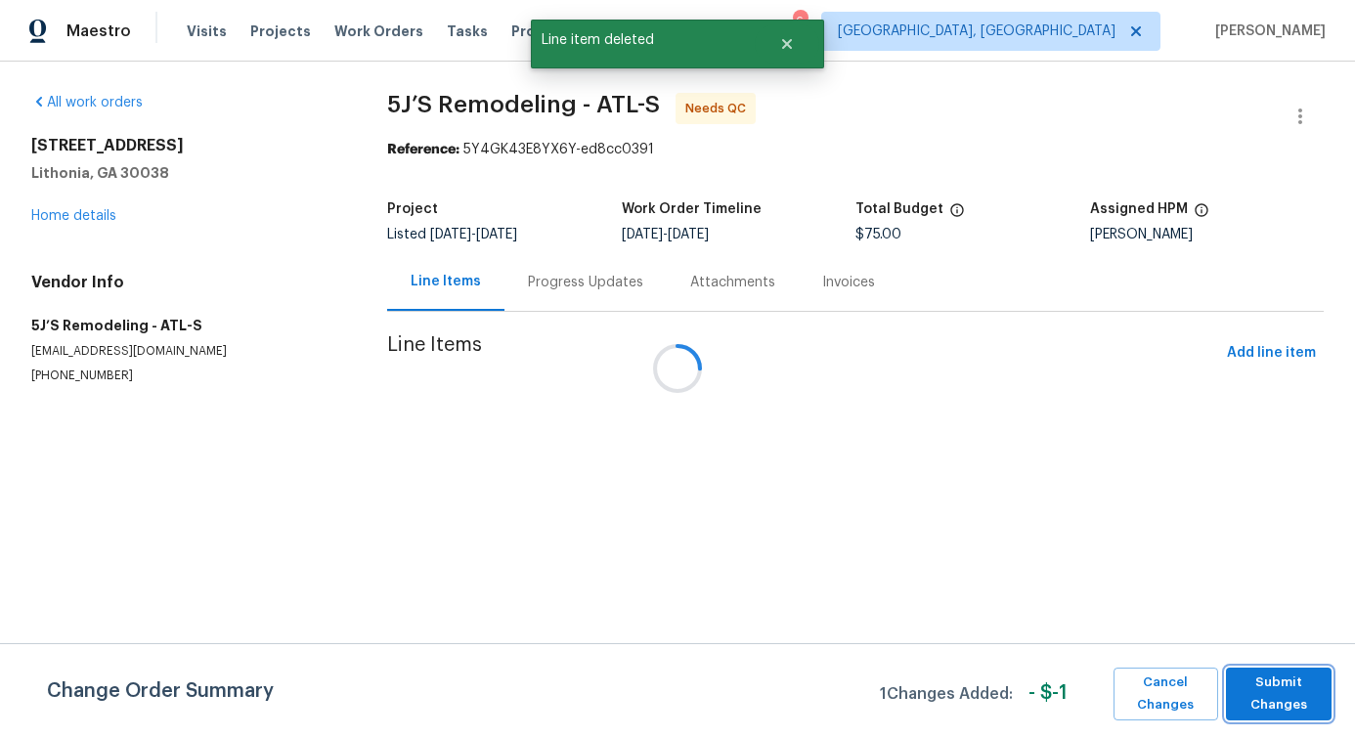
click at [1267, 685] on span "Submit Changes" at bounding box center [1279, 694] width 86 height 45
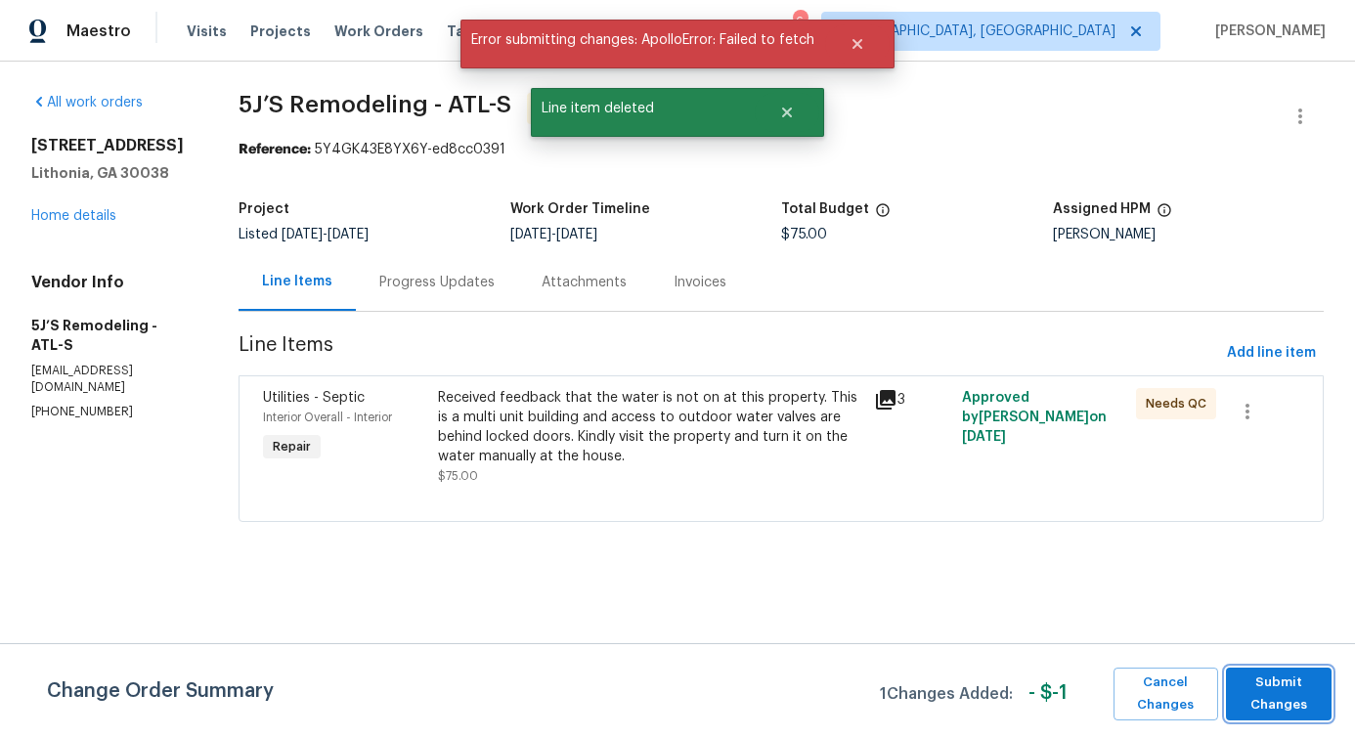
click at [1263, 699] on span "Submit Changes" at bounding box center [1279, 694] width 86 height 45
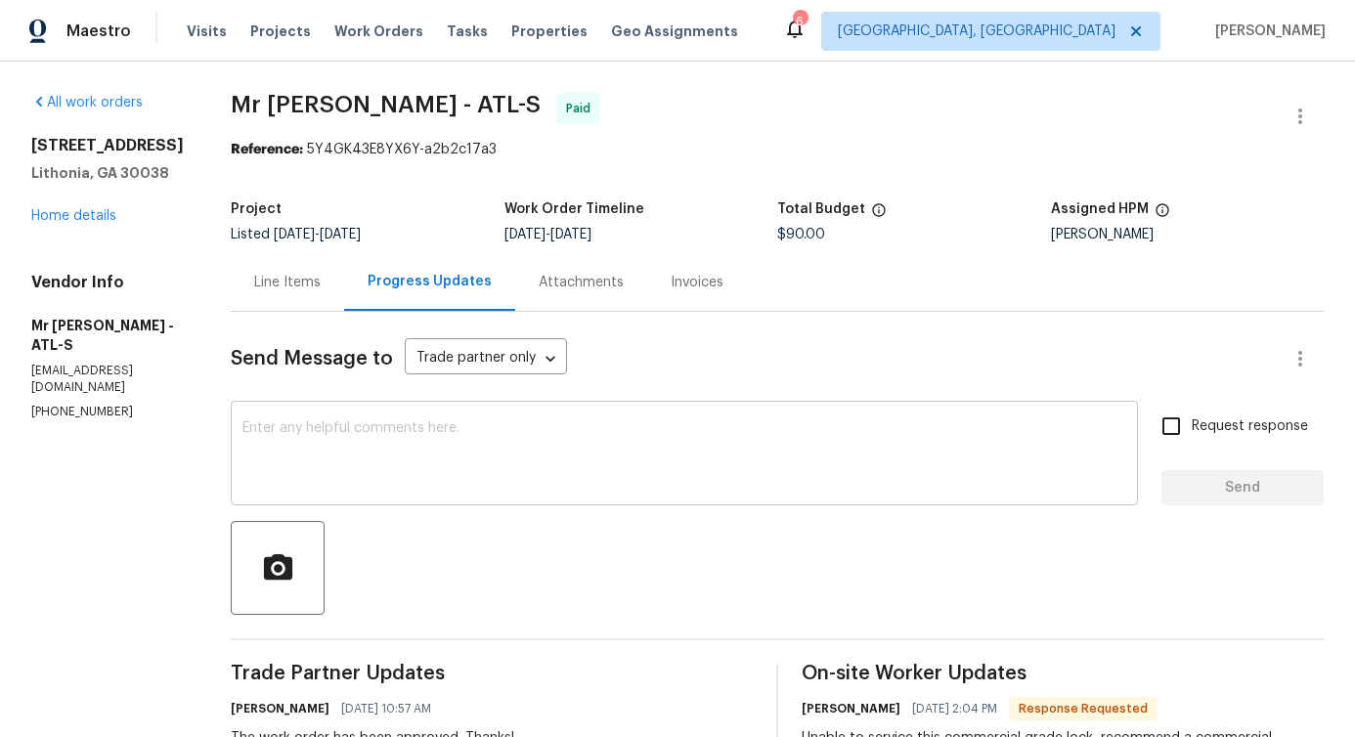
click at [680, 446] on textarea at bounding box center [684, 455] width 884 height 68
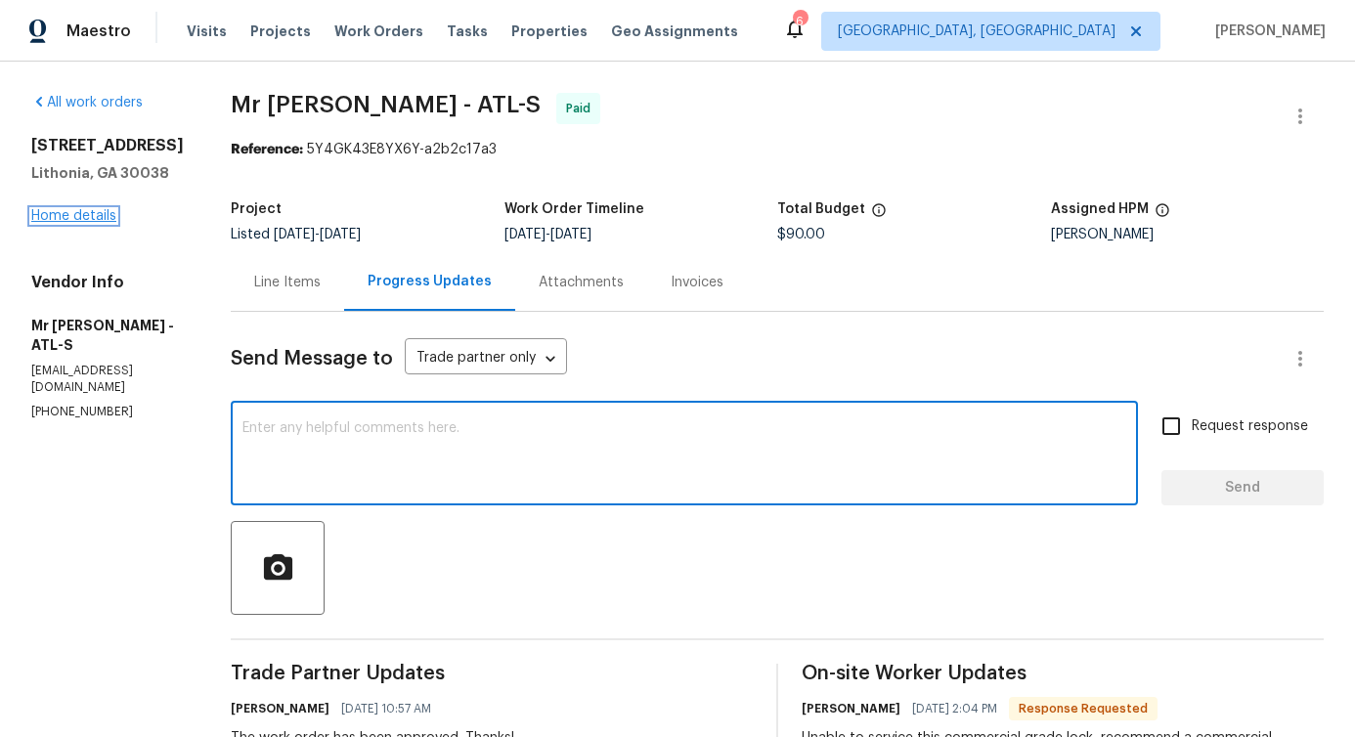
click at [67, 223] on link "Home details" at bounding box center [73, 216] width 85 height 14
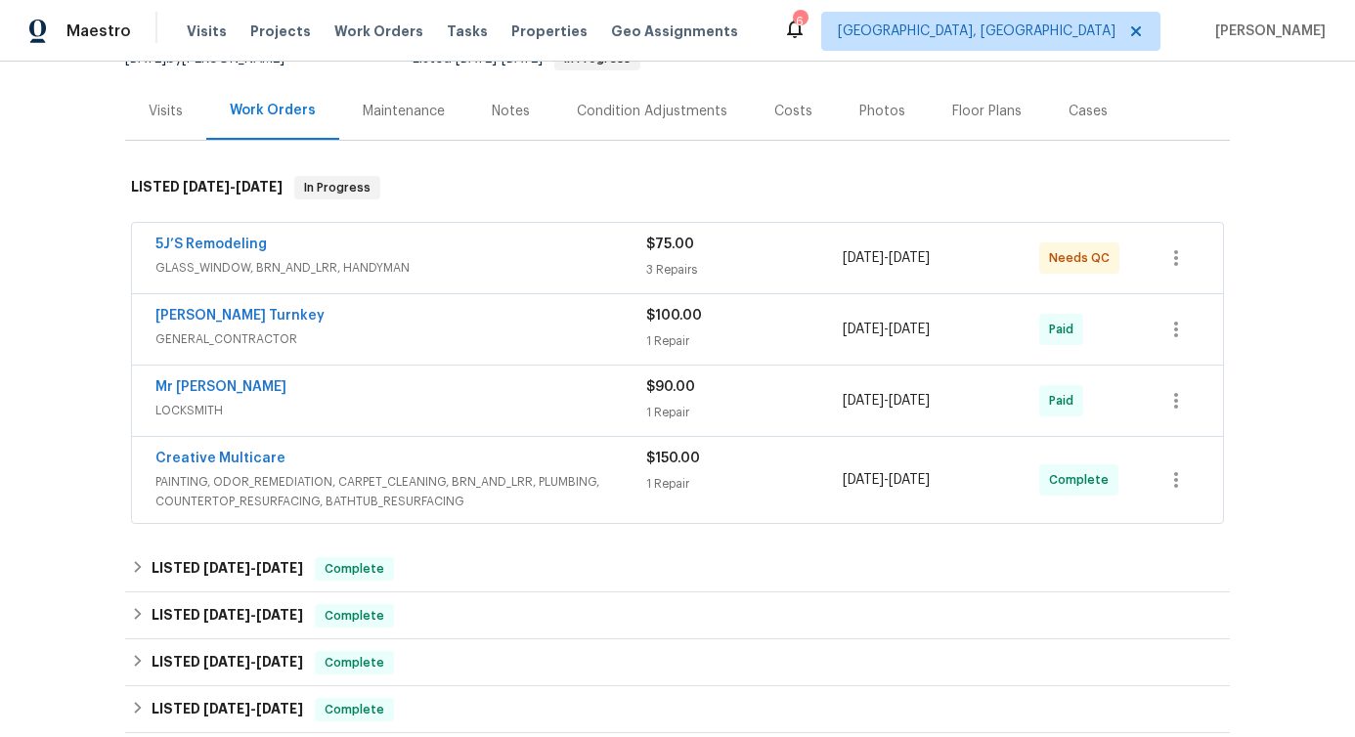
scroll to position [218, 0]
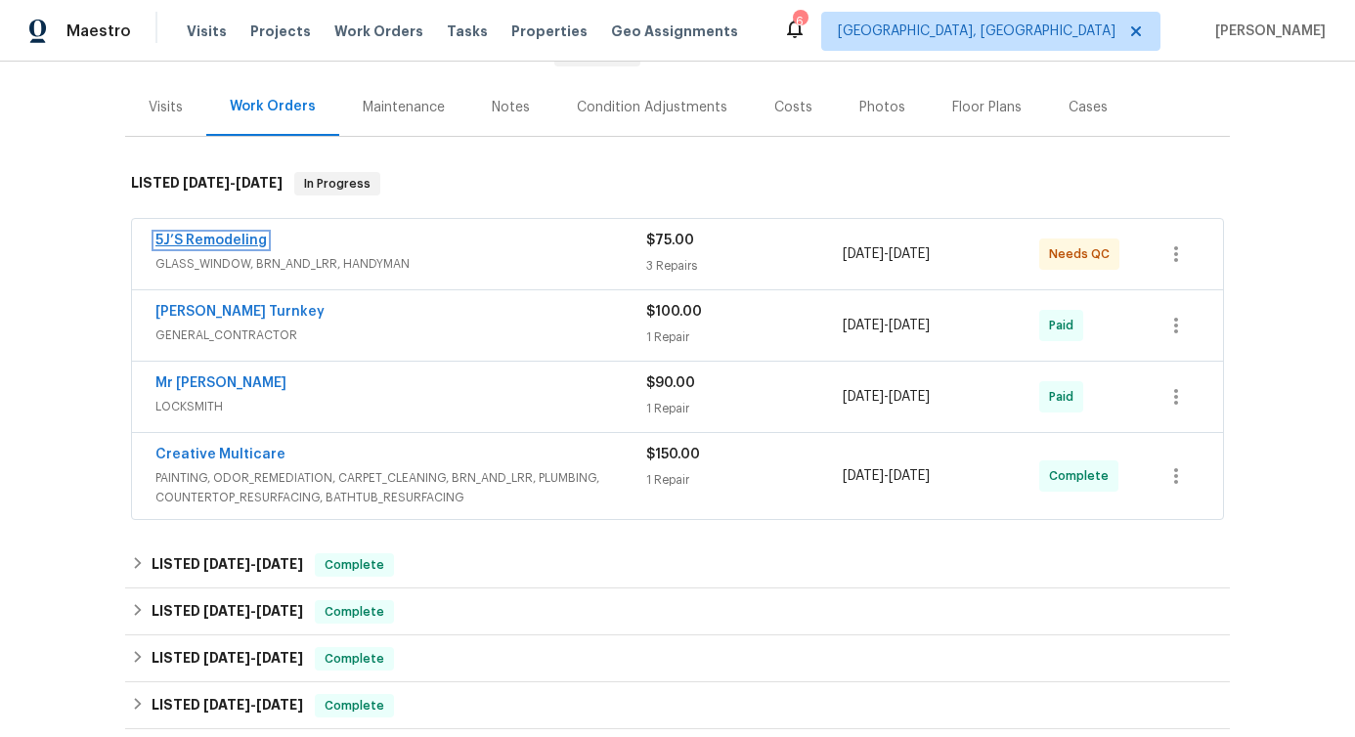
click at [176, 238] on link "5J’S Remodeling" at bounding box center [210, 241] width 111 height 14
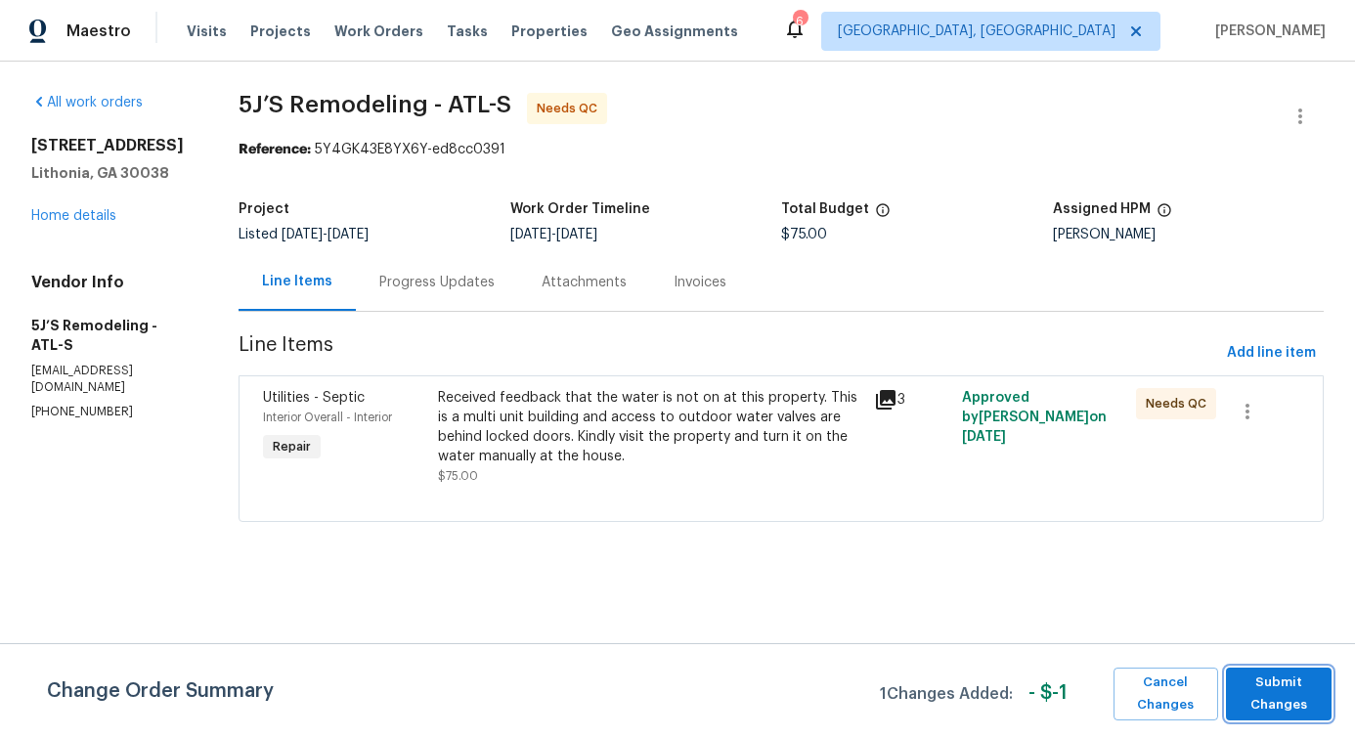
click at [1275, 691] on span "Submit Changes" at bounding box center [1279, 694] width 86 height 45
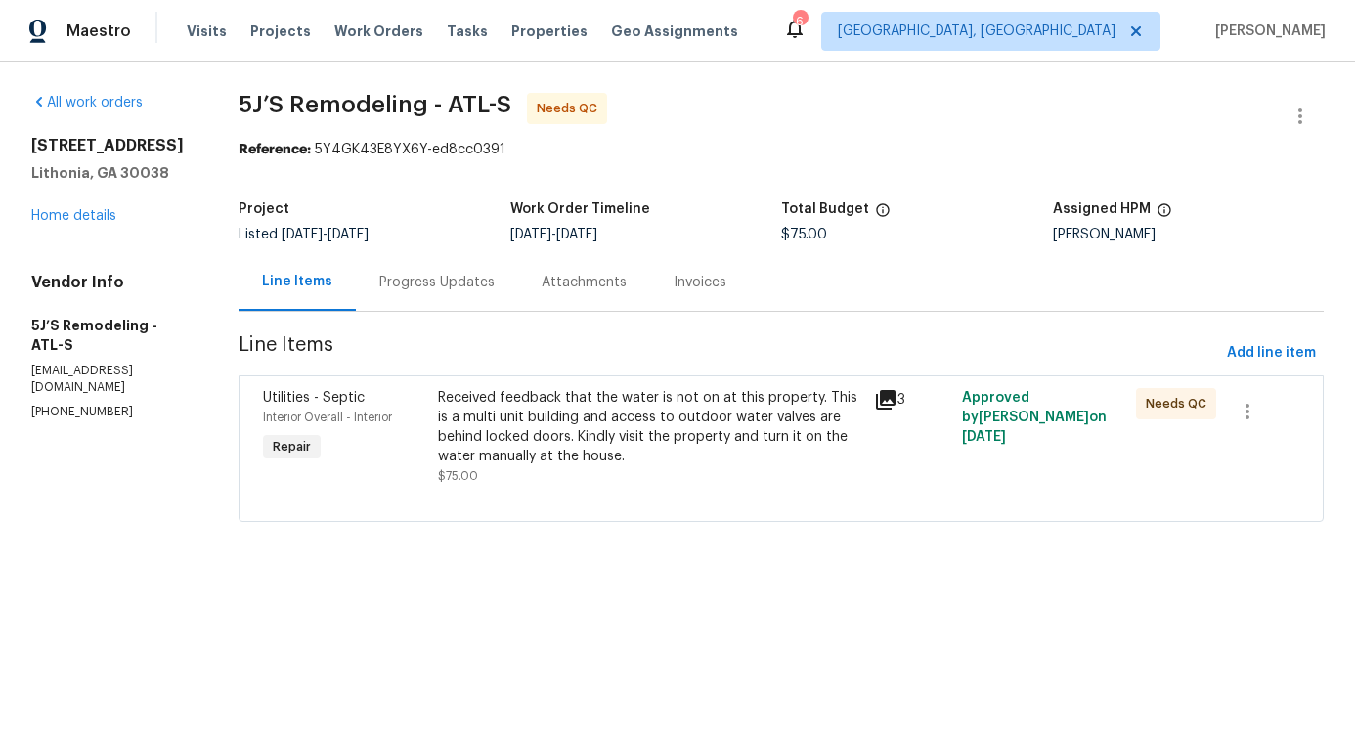
click at [423, 280] on div "Progress Updates" at bounding box center [436, 283] width 115 height 20
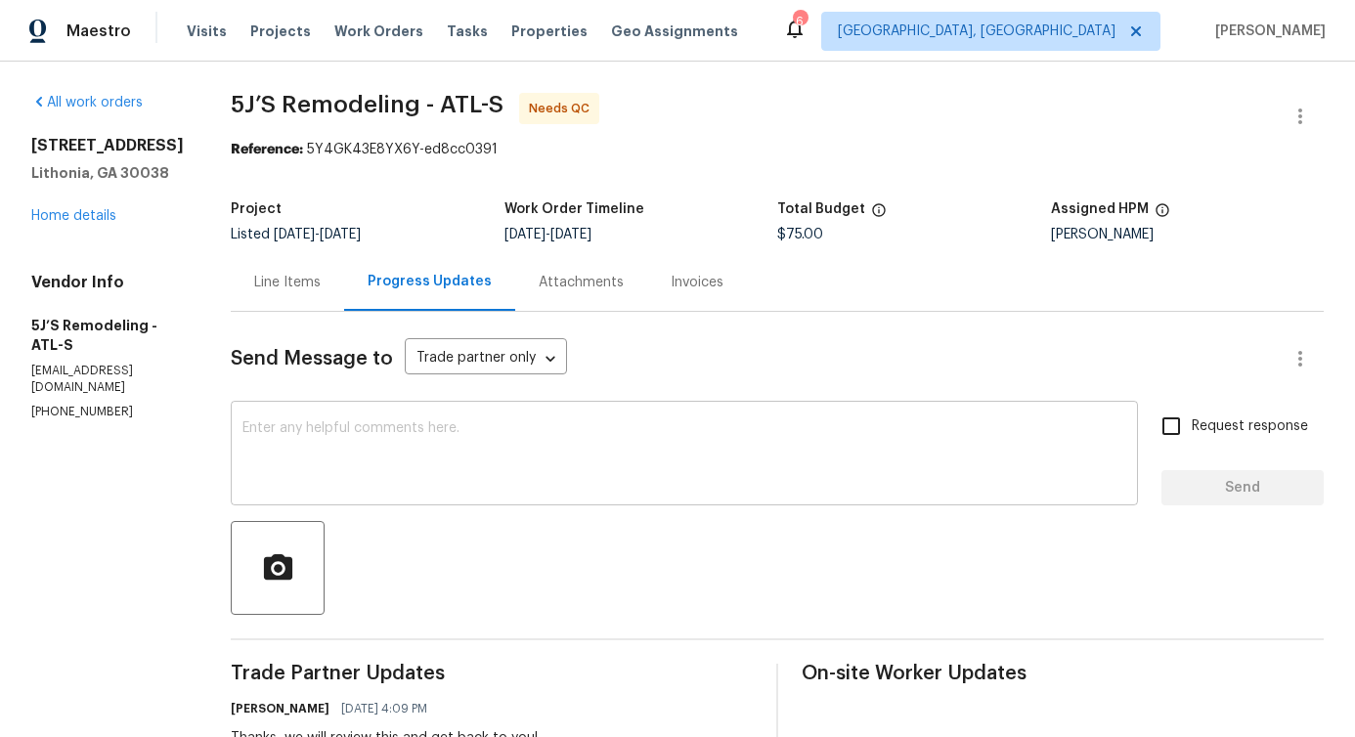
click at [450, 474] on textarea at bounding box center [684, 455] width 884 height 68
paste textarea "As of now we are being informed to hold this particular work order. If there is…"
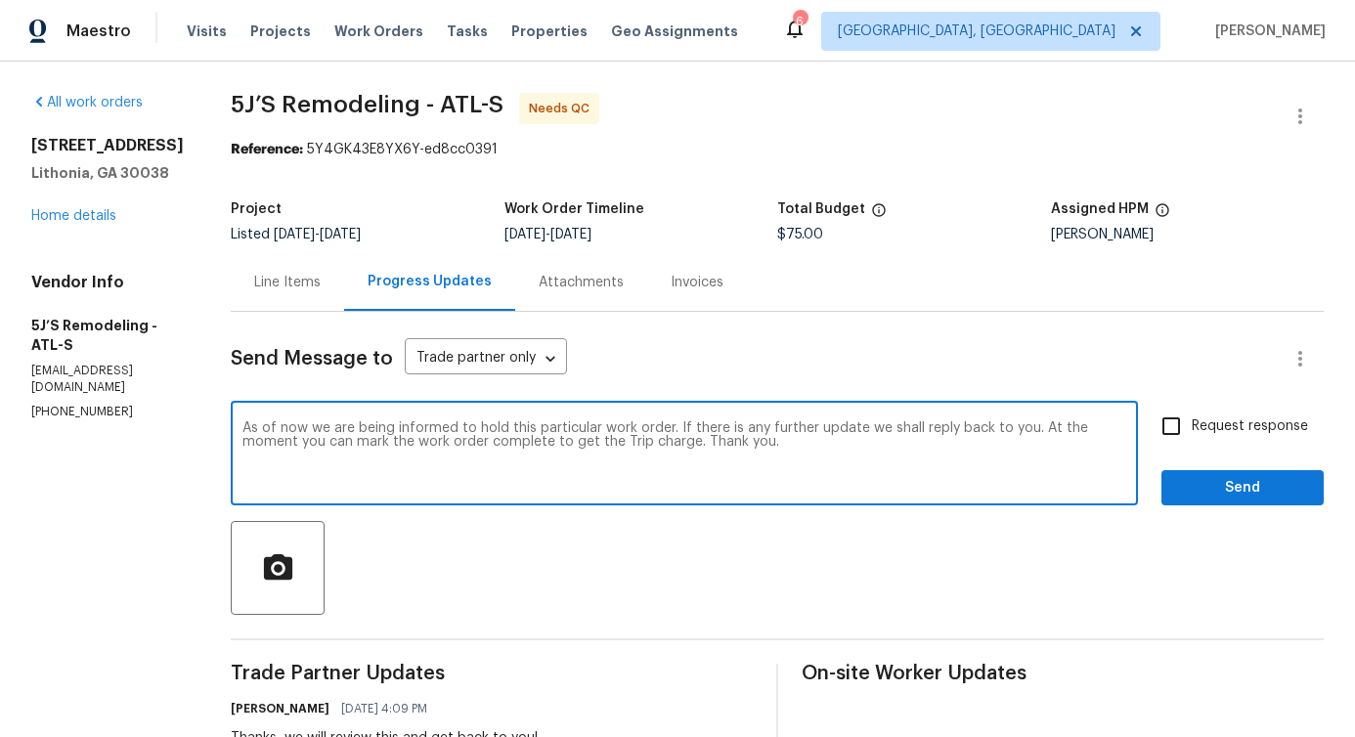
drag, startPoint x: 243, startPoint y: 444, endPoint x: 565, endPoint y: 446, distance: 321.7
click at [565, 446] on div "As of now we are being informed to hold this particular work order. If there is…" at bounding box center [684, 456] width 907 height 100
click at [371, 479] on textarea "As of now we are being informed to hold this particular work order. If there is…" at bounding box center [684, 455] width 884 height 68
drag, startPoint x: 303, startPoint y: 443, endPoint x: 614, endPoint y: 441, distance: 310.9
click at [614, 441] on textarea "As of now we are being informed to hold this particular work order. If there is…" at bounding box center [684, 455] width 884 height 68
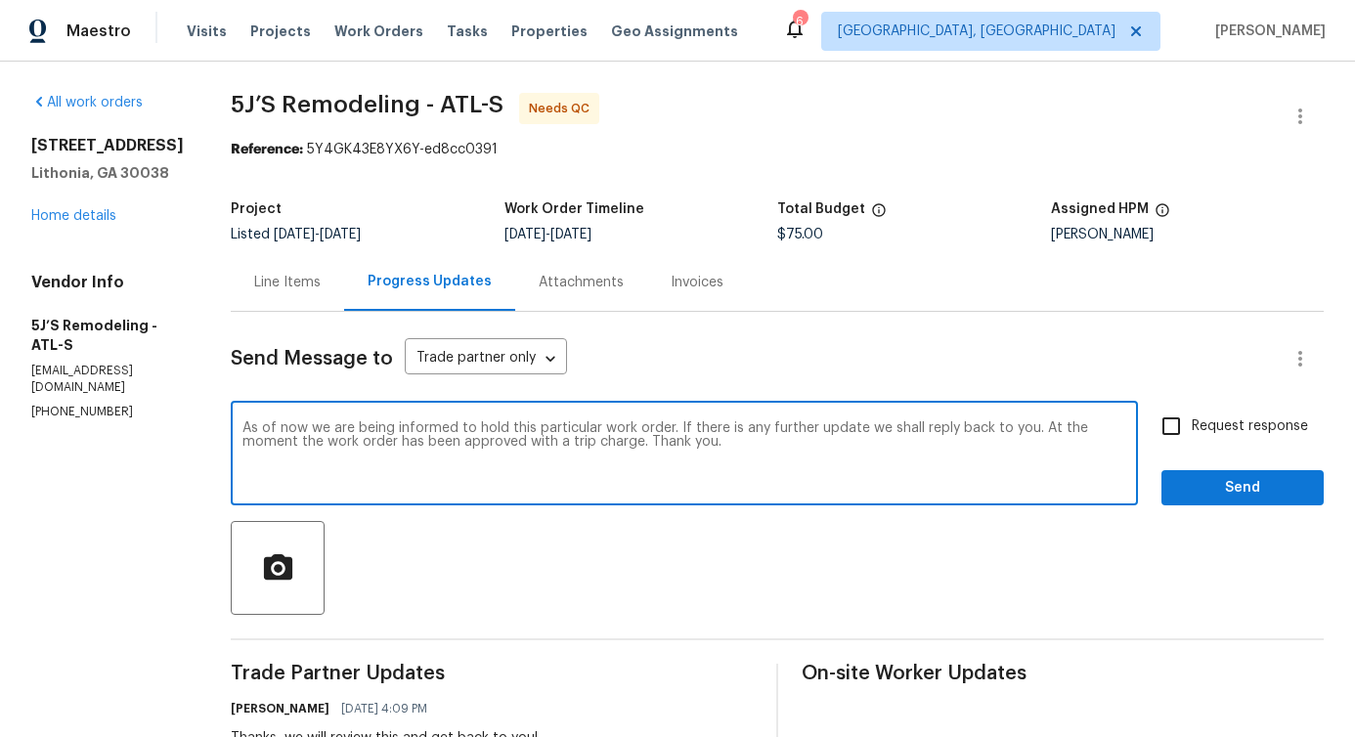
click at [724, 450] on textarea "As of now we are being informed to hold this particular work order. If there is…" at bounding box center [684, 455] width 884 height 68
click at [0, 0] on span "update" at bounding box center [0, 0] width 0 height 0
type textarea "As of now we are being informed to hold this particular work order. If there is…"
click at [1196, 485] on span "Send" at bounding box center [1242, 488] width 131 height 24
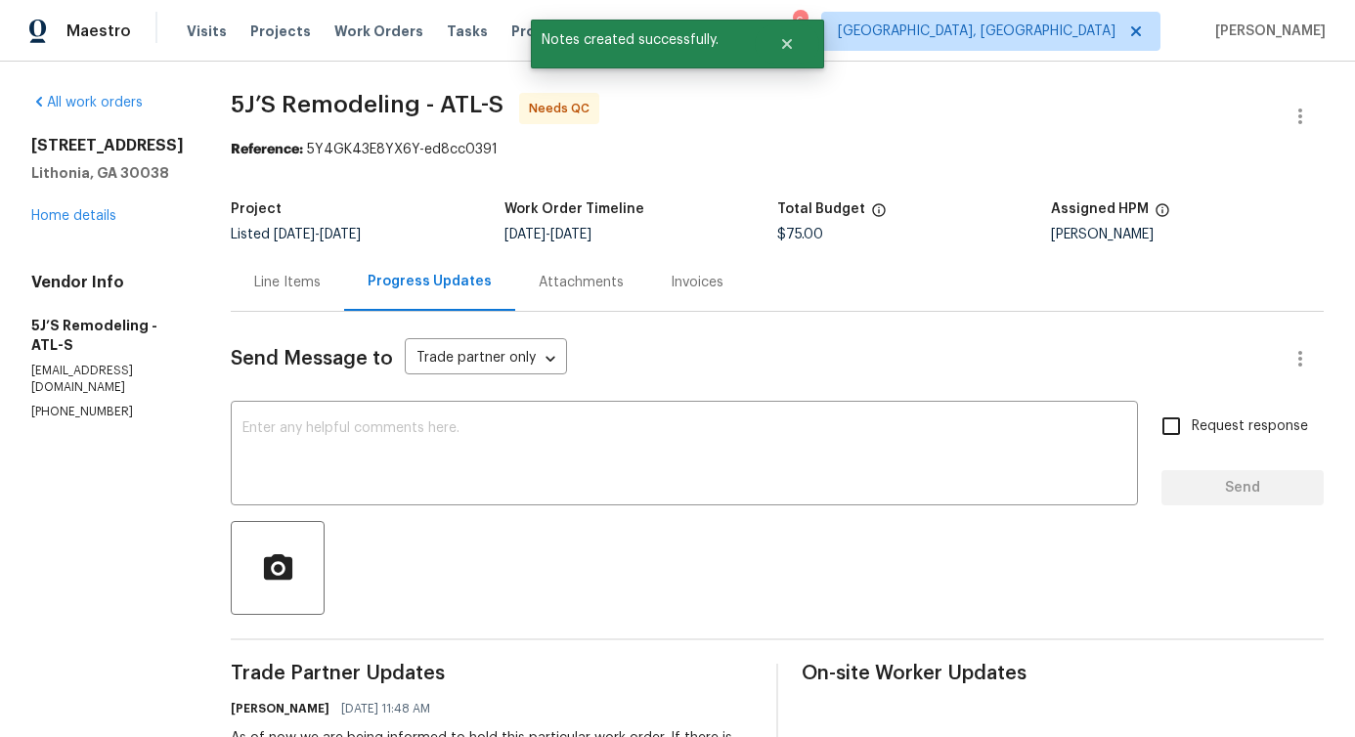
click at [281, 286] on div "Line Items" at bounding box center [287, 283] width 66 height 20
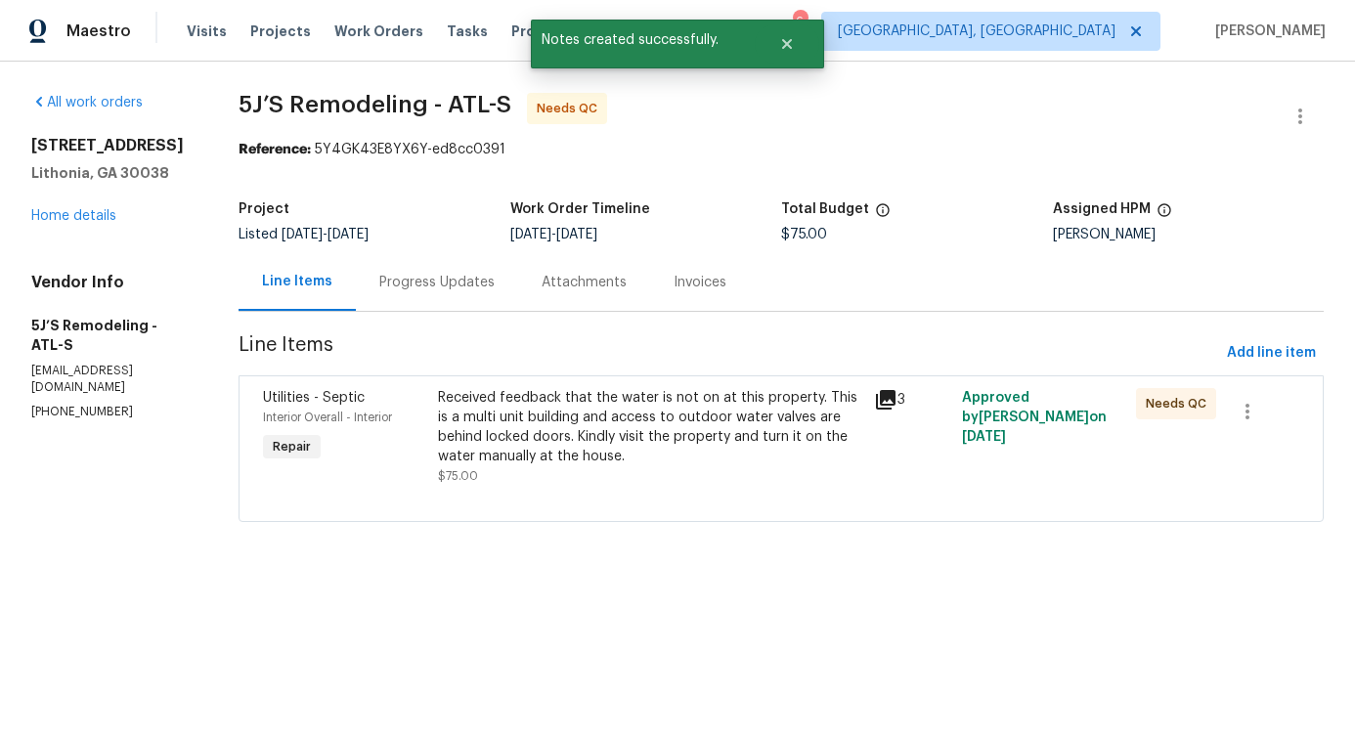
click at [714, 428] on div "Received feedback that the water is not on at this property. This is a multi un…" at bounding box center [650, 427] width 425 height 78
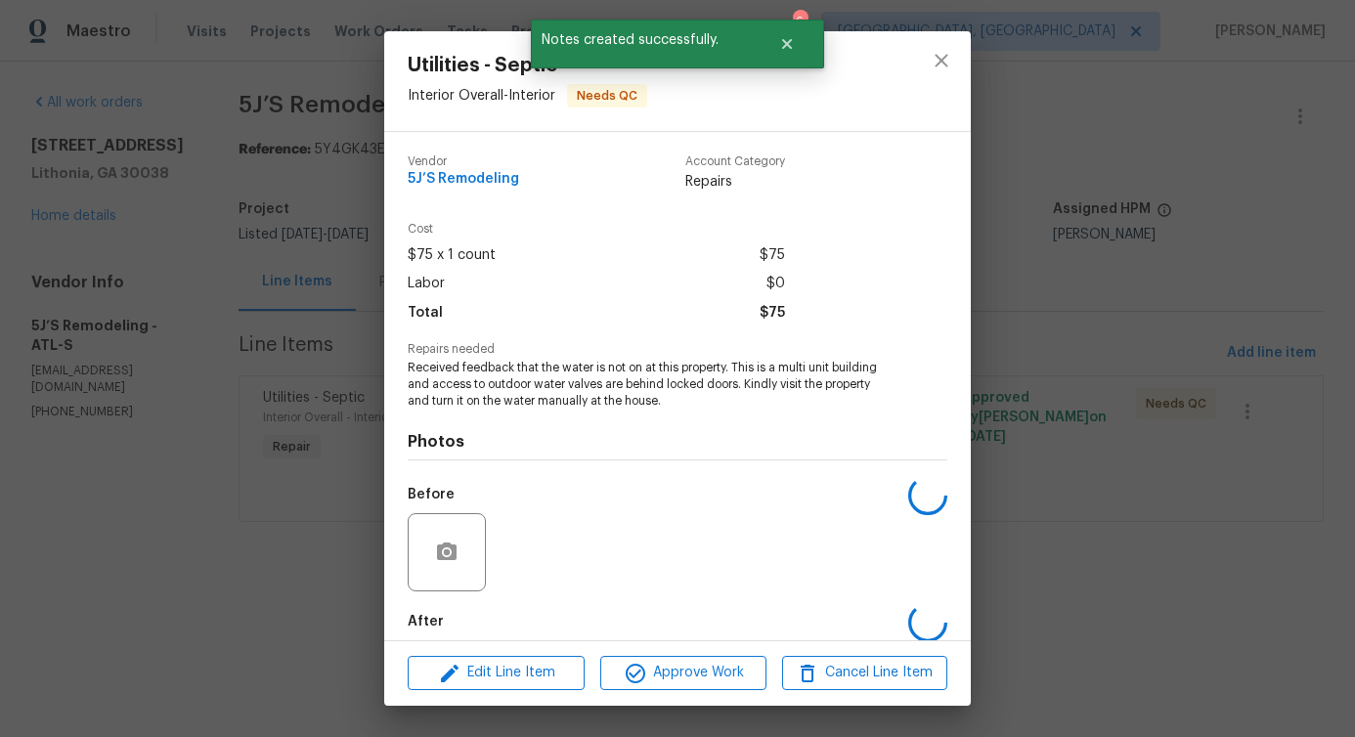
scroll to position [98, 0]
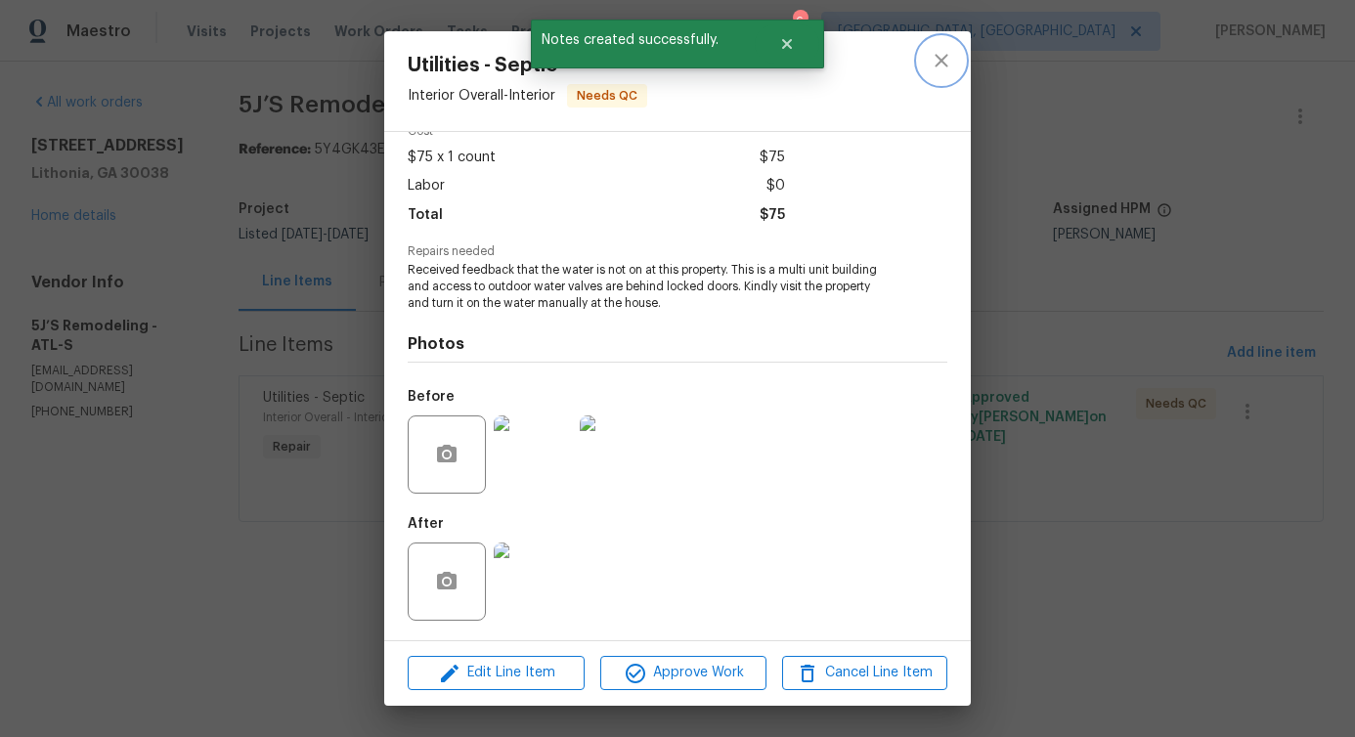
click at [934, 64] on icon "close" at bounding box center [941, 60] width 23 height 23
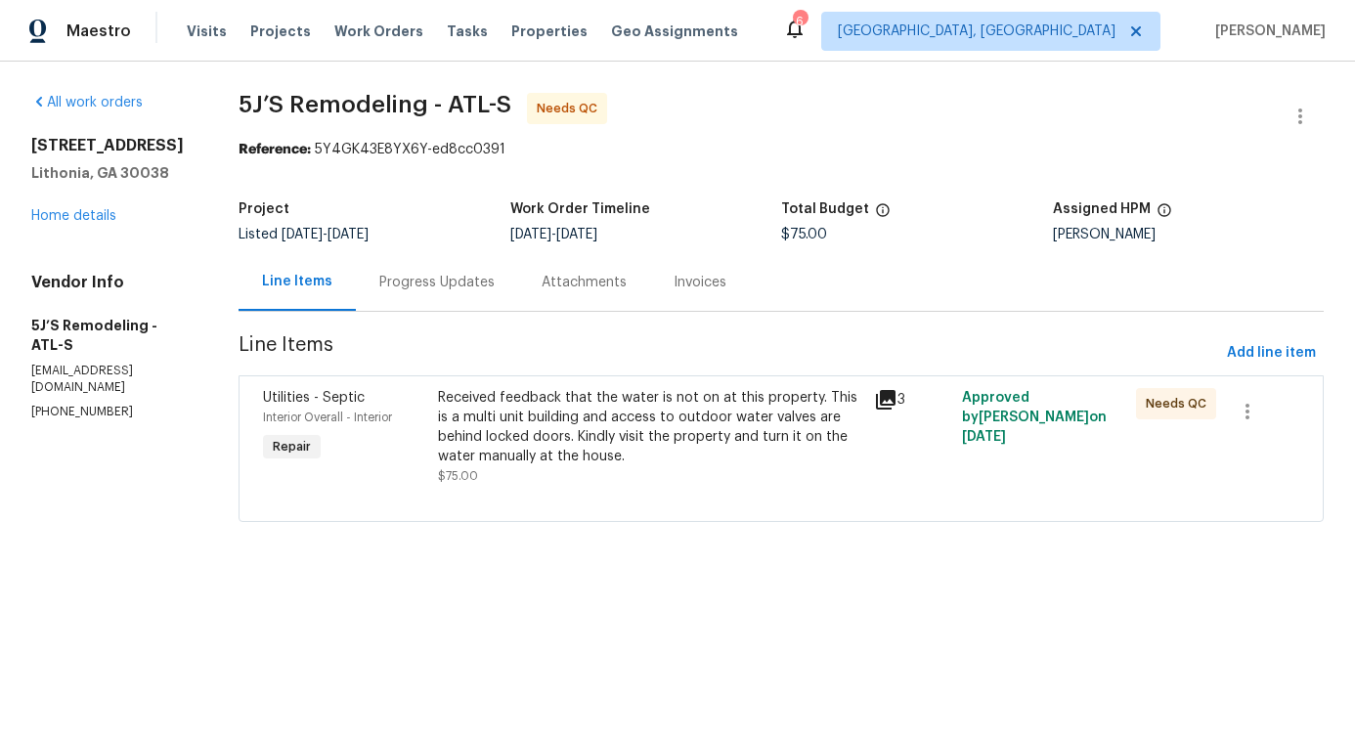
click at [554, 452] on div "Received feedback that the water is not on at this property. This is a multi un…" at bounding box center [650, 427] width 425 height 78
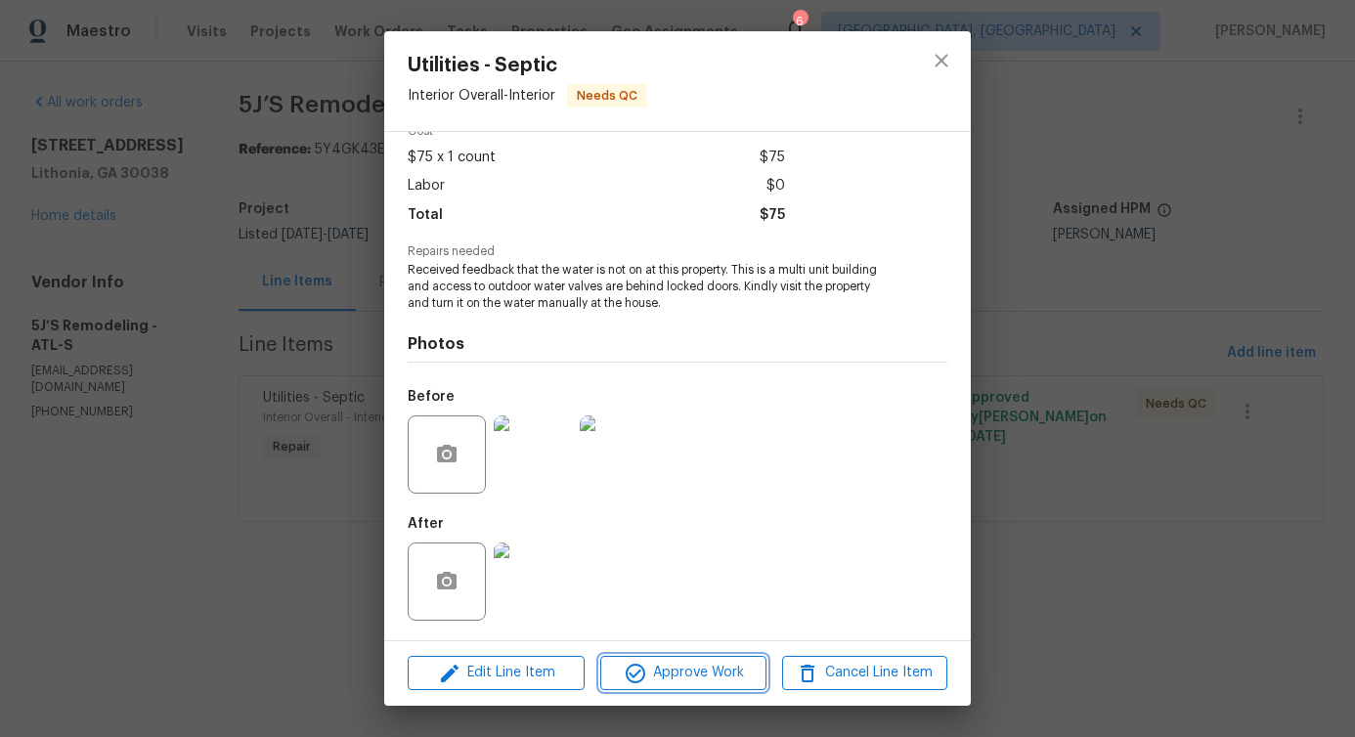
click at [688, 670] on span "Approve Work" at bounding box center [682, 673] width 153 height 24
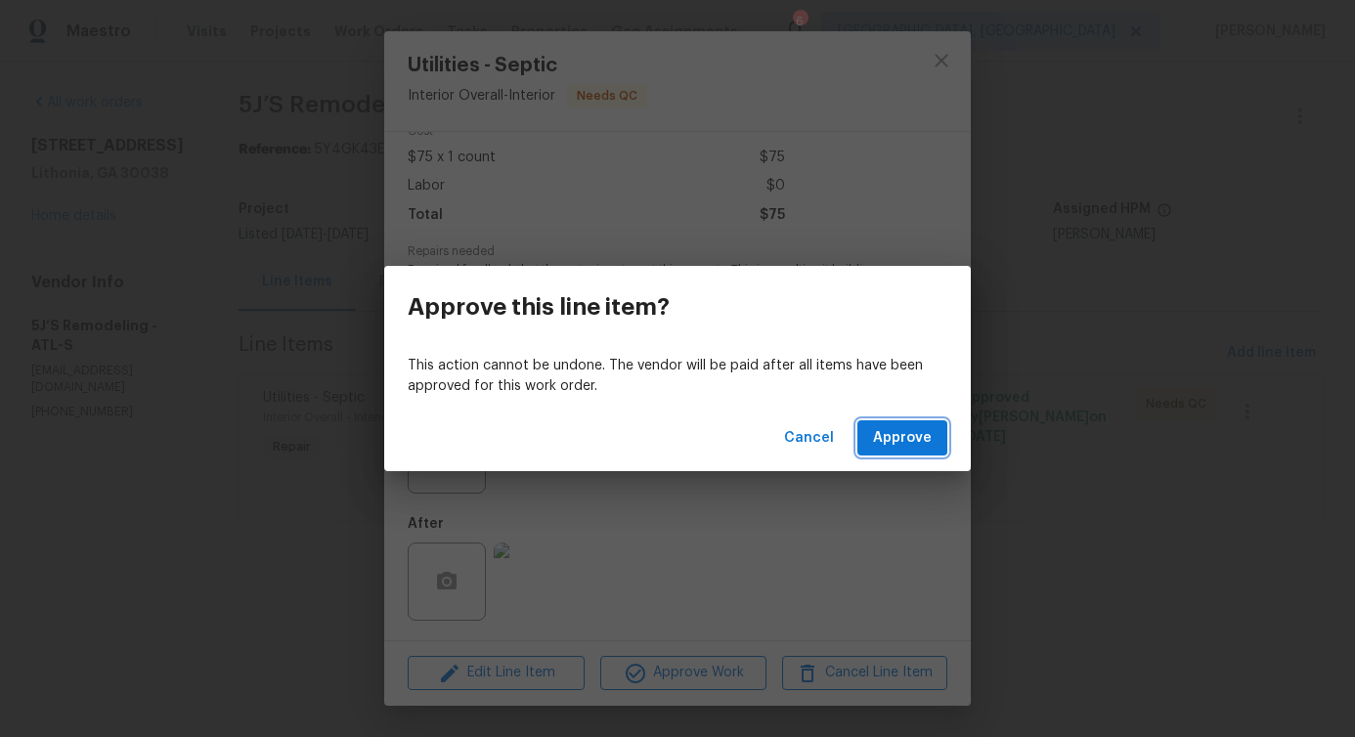
click at [879, 431] on span "Approve" at bounding box center [902, 438] width 59 height 24
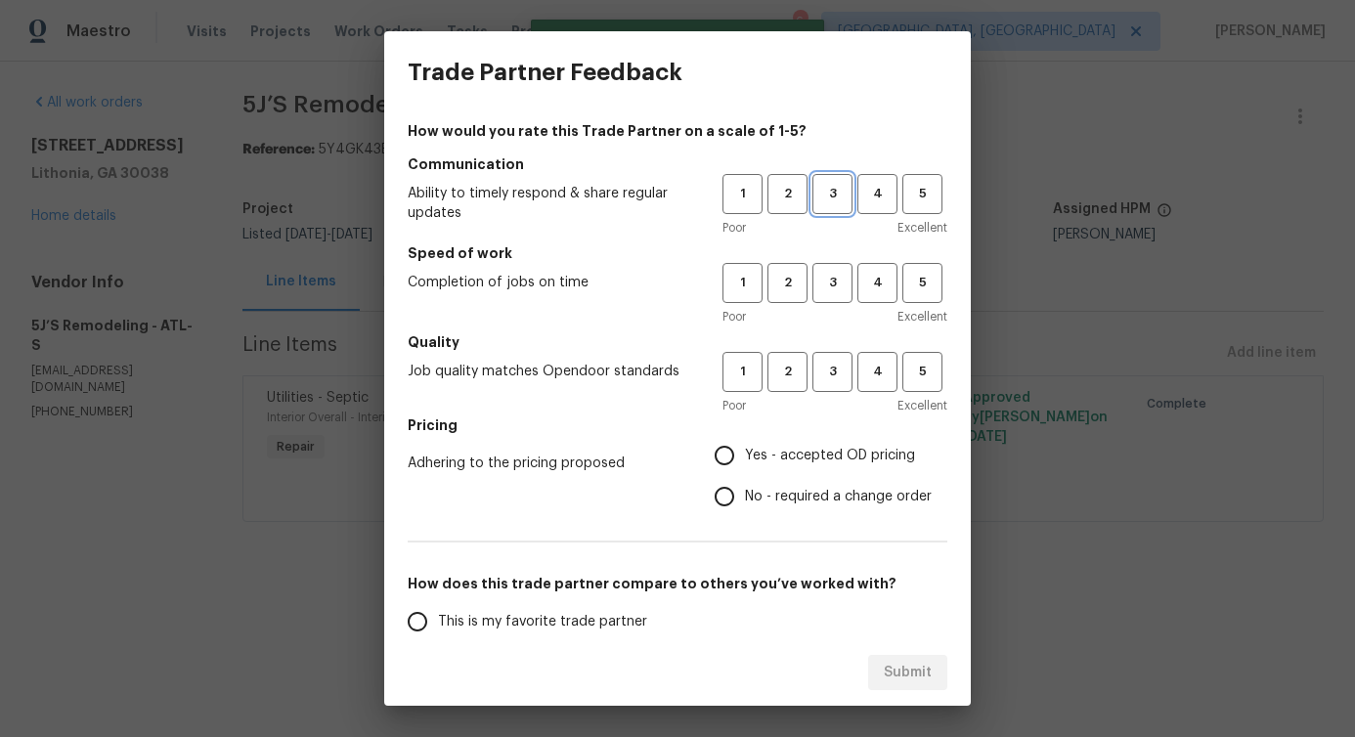
click at [824, 192] on span "3" at bounding box center [832, 194] width 36 height 22
click at [819, 283] on span "3" at bounding box center [832, 283] width 36 height 22
click at [820, 382] on span "3" at bounding box center [832, 372] width 36 height 22
click at [766, 452] on span "Yes - accepted OD pricing" at bounding box center [830, 456] width 170 height 21
click at [745, 452] on input "Yes - accepted OD pricing" at bounding box center [724, 455] width 41 height 41
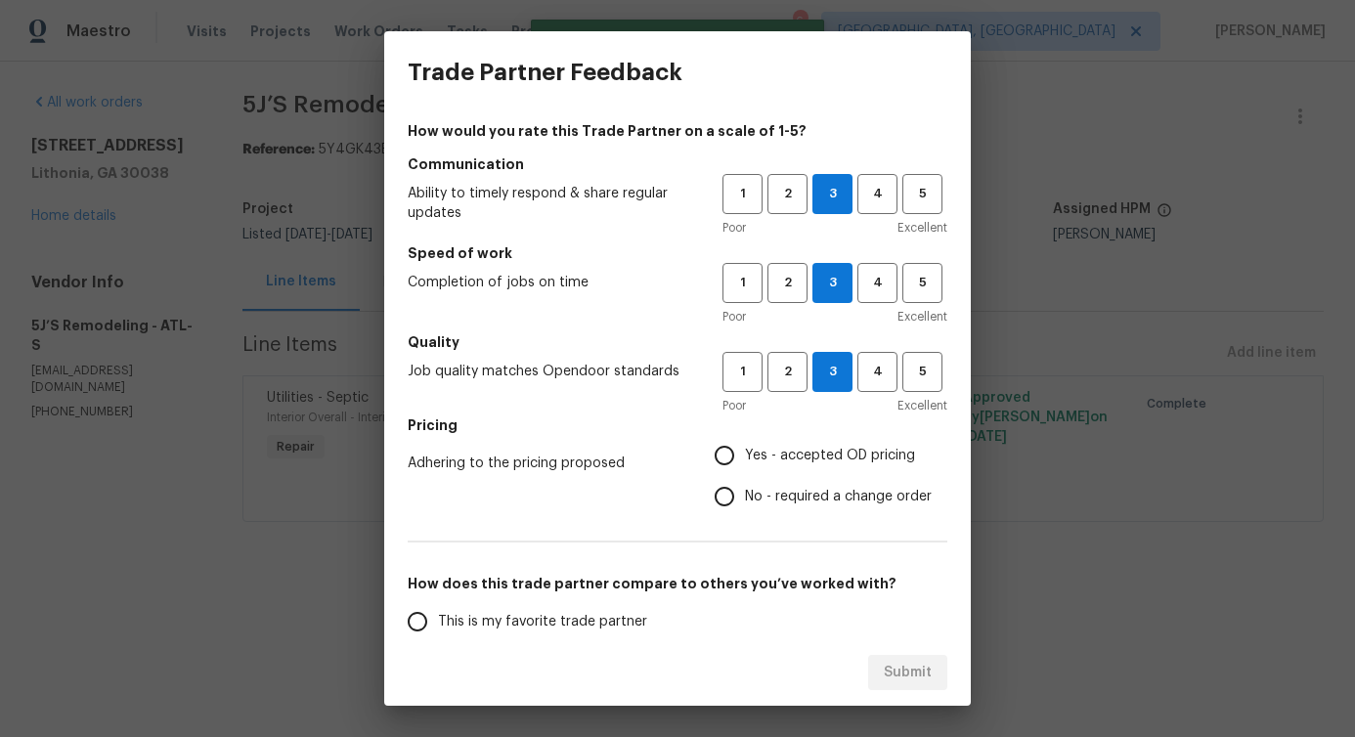
radio input "true"
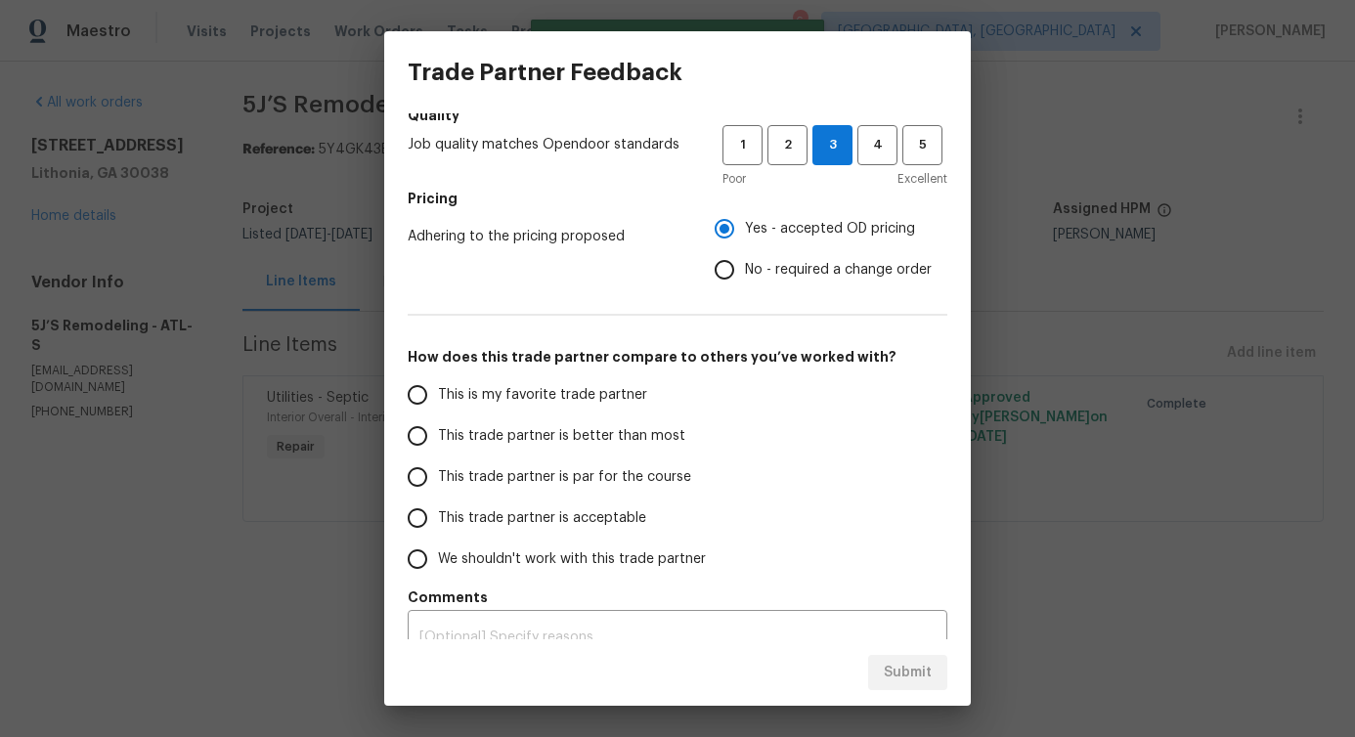
scroll to position [255, 0]
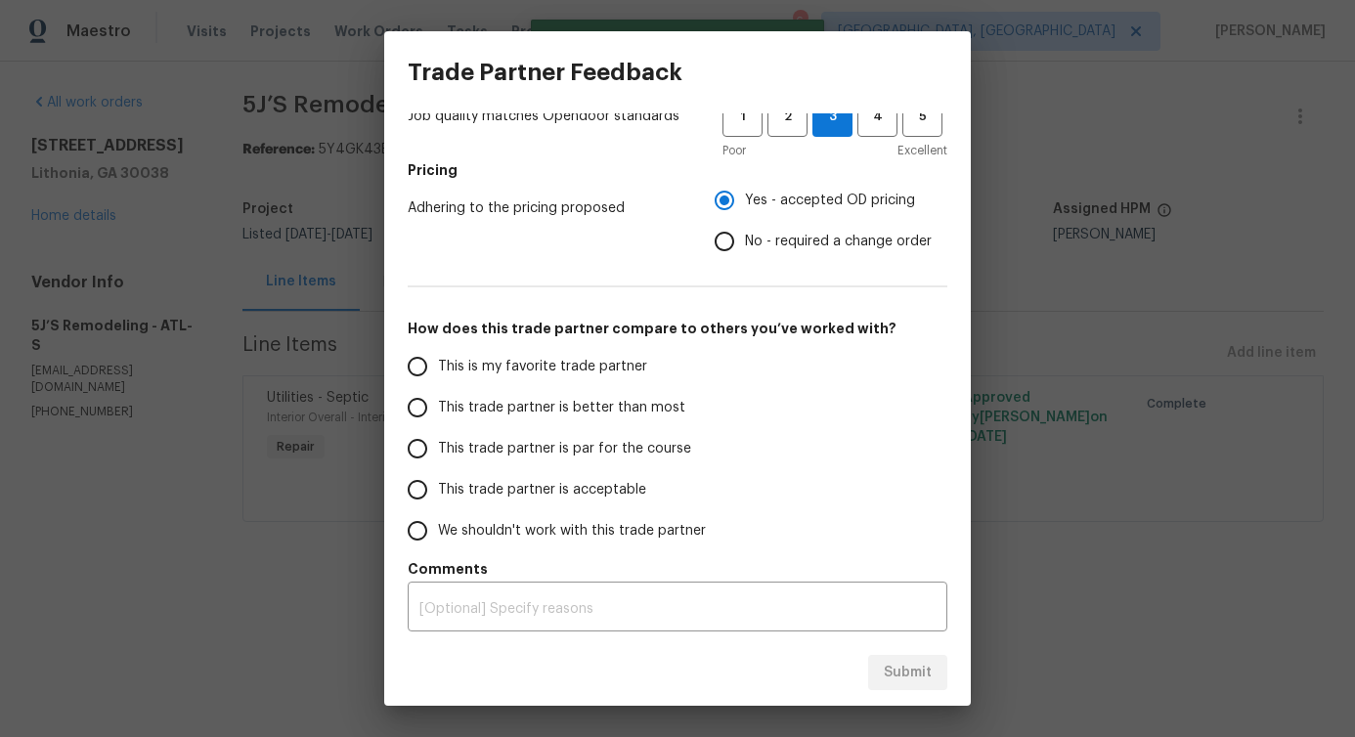
click at [641, 401] on span "This trade partner is better than most" at bounding box center [561, 408] width 247 height 21
click at [438, 401] on input "This trade partner is better than most" at bounding box center [417, 407] width 41 height 41
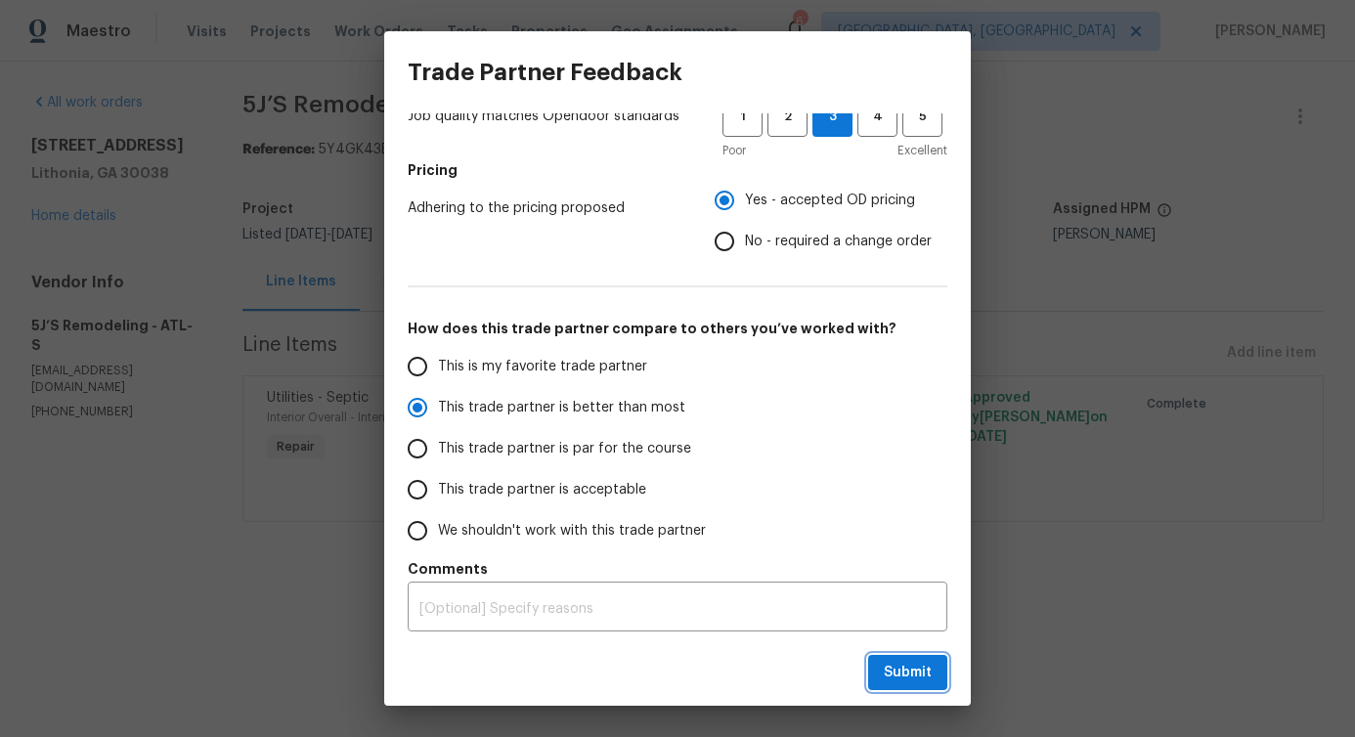
click at [903, 679] on span "Submit" at bounding box center [908, 673] width 48 height 24
radio input "true"
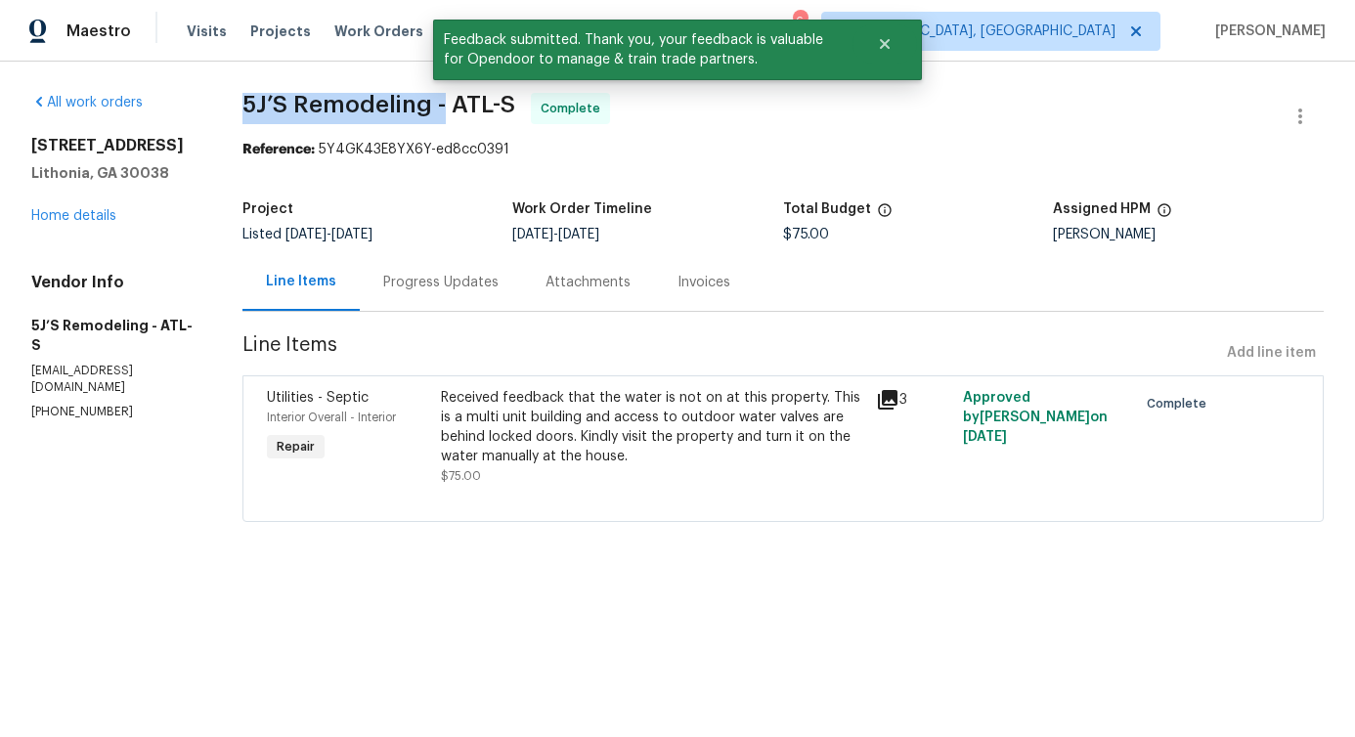
drag, startPoint x: 231, startPoint y: 102, endPoint x: 443, endPoint y: 102, distance: 212.2
click at [443, 102] on div "All work orders 3217 Fairington Dr Lithonia, GA 30038 Home details Vendor Info …" at bounding box center [677, 319] width 1355 height 515
copy span "5J’S Remodeling -"
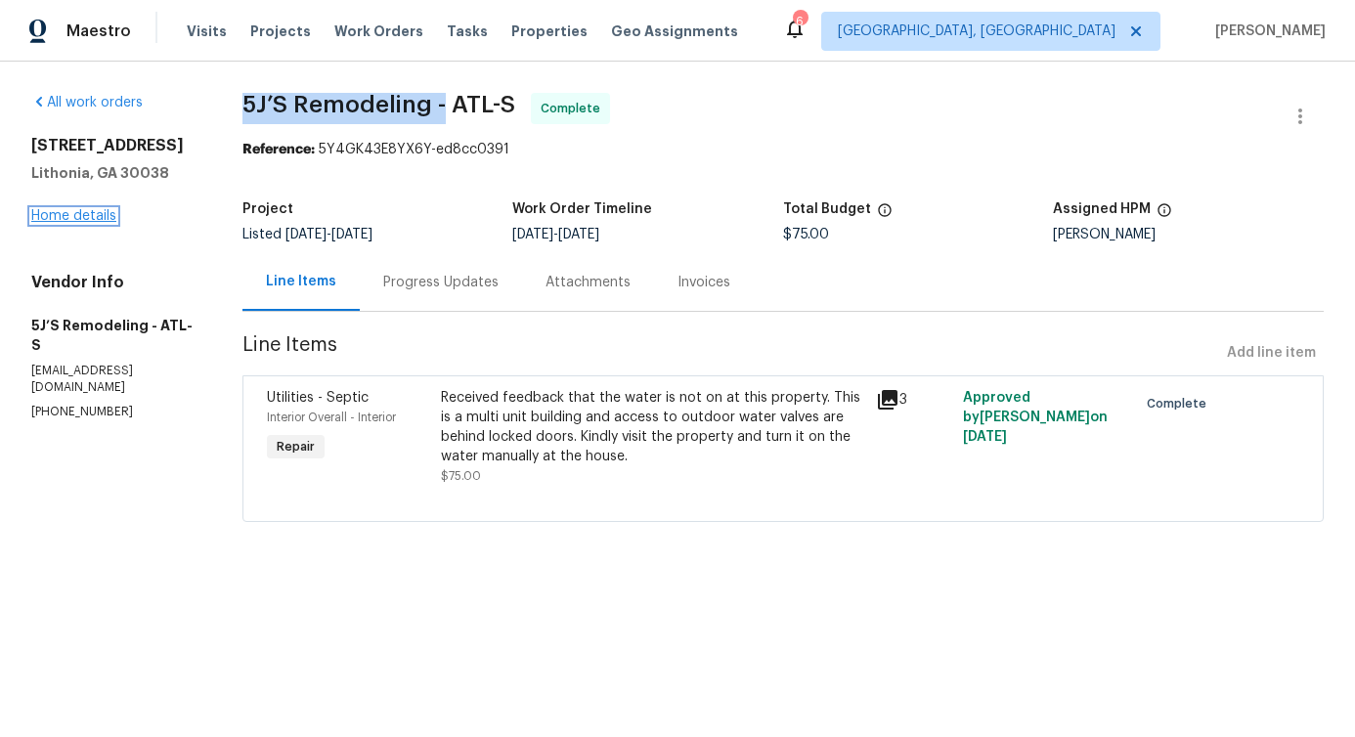
click at [100, 217] on link "Home details" at bounding box center [73, 216] width 85 height 14
